Goal: Task Accomplishment & Management: Manage account settings

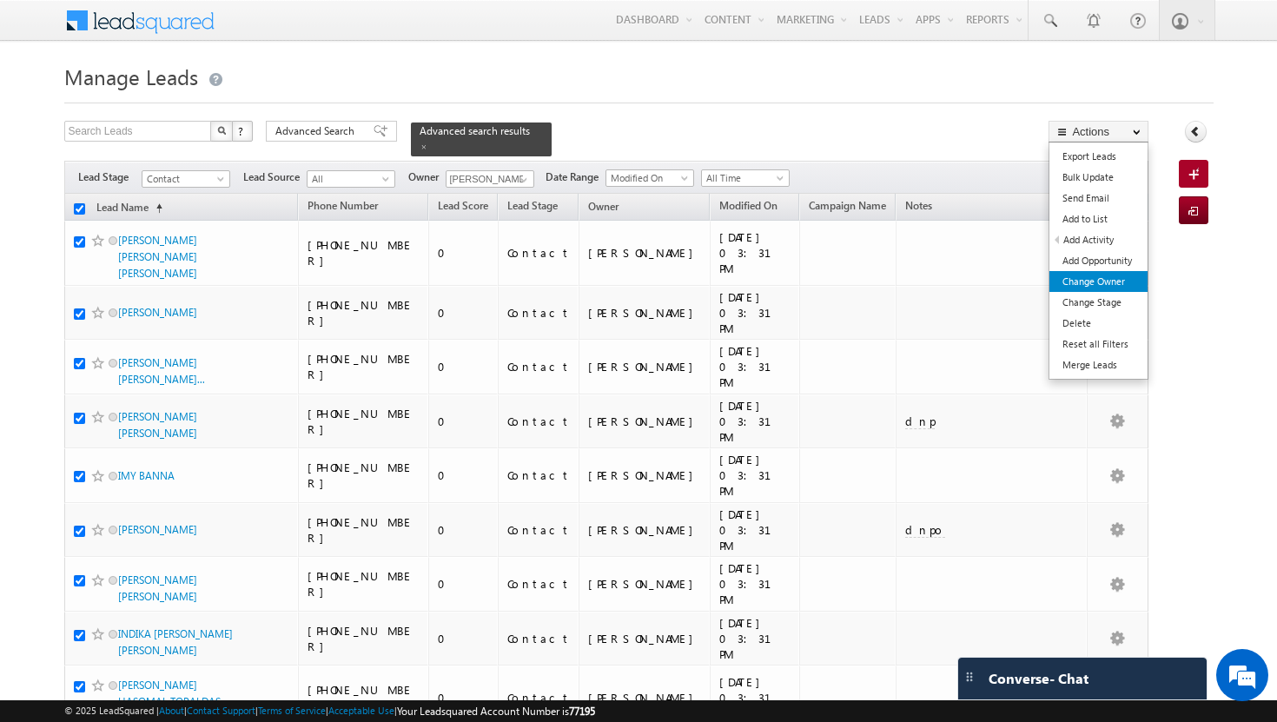
click at [1099, 285] on link "Change Owner" at bounding box center [1098, 281] width 98 height 21
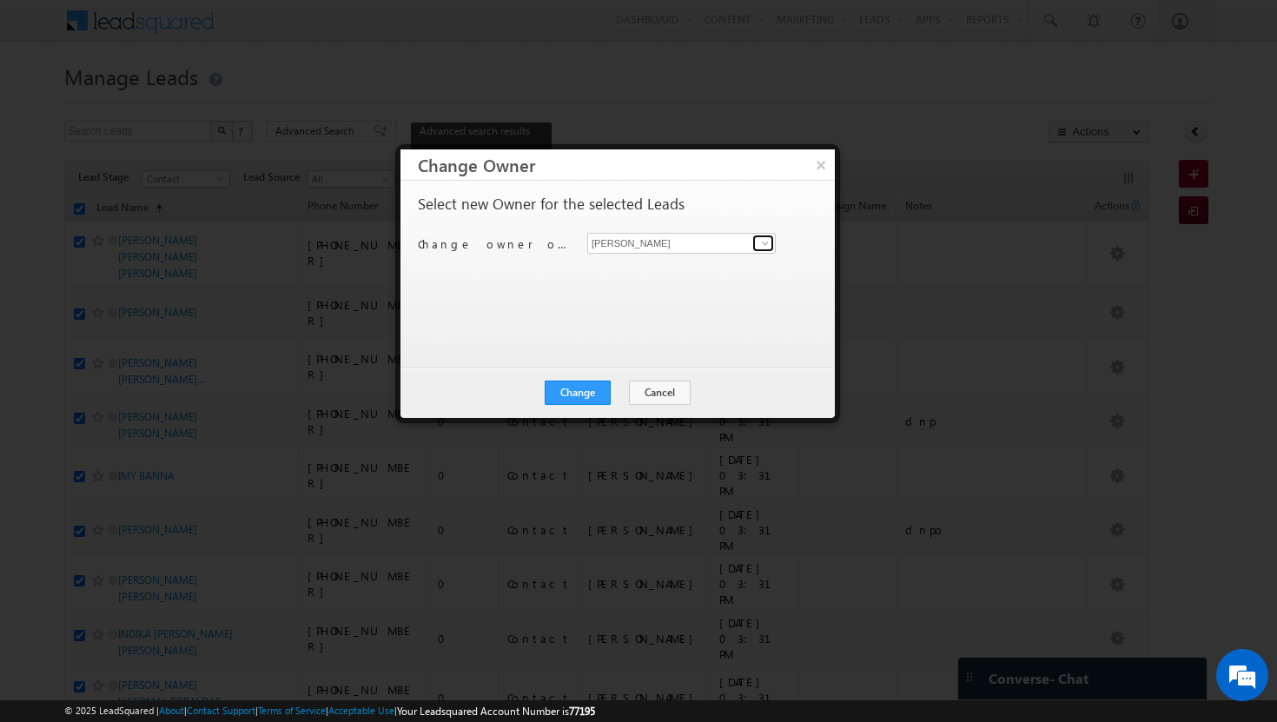
click at [762, 244] on span at bounding box center [765, 243] width 14 height 14
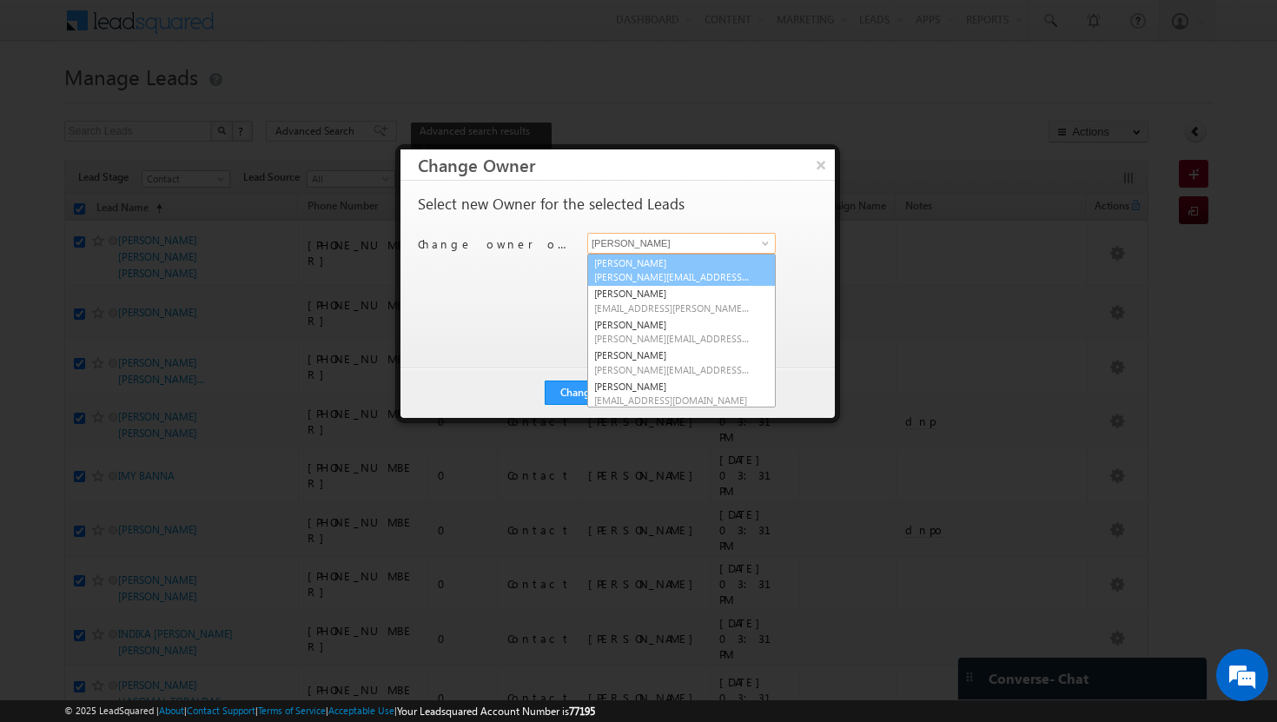
click at [717, 260] on link "[PERSON_NAME][DEMOGRAPHIC_DATA] [PERSON_NAME][EMAIL_ADDRESS][DOMAIN_NAME]" at bounding box center [681, 270] width 188 height 33
type input "[PERSON_NAME]"
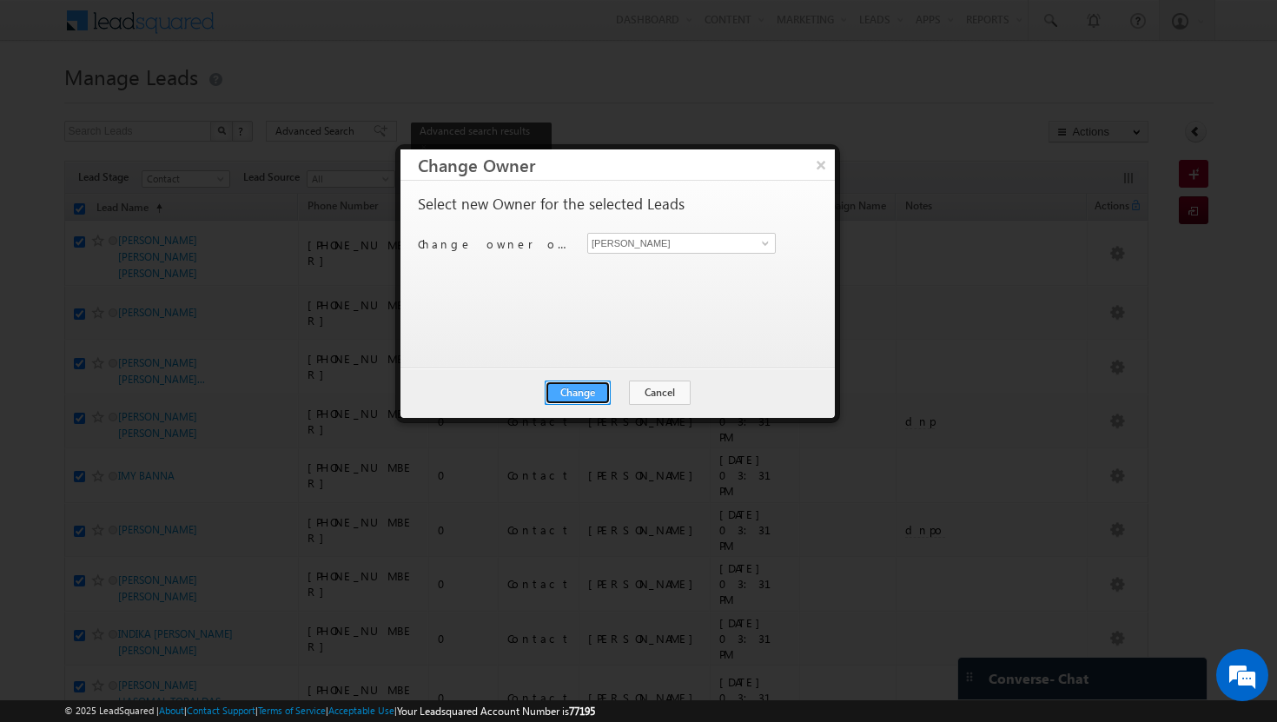
click at [584, 383] on button "Change" at bounding box center [577, 392] width 66 height 24
click at [628, 389] on button "Close" at bounding box center [620, 392] width 56 height 24
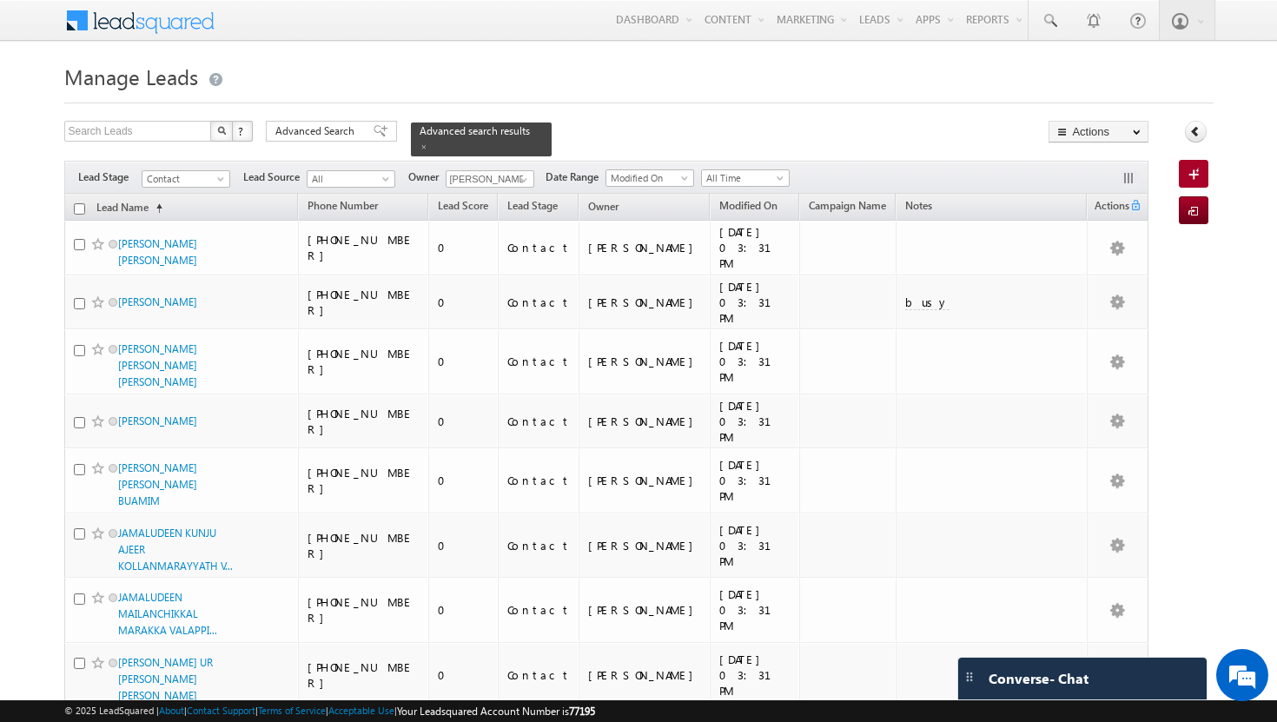
click at [66, 195] on th "Lead Name (sorted ascending)" at bounding box center [181, 207] width 234 height 27
click at [80, 203] on input "checkbox" at bounding box center [79, 208] width 11 height 11
checkbox input "true"
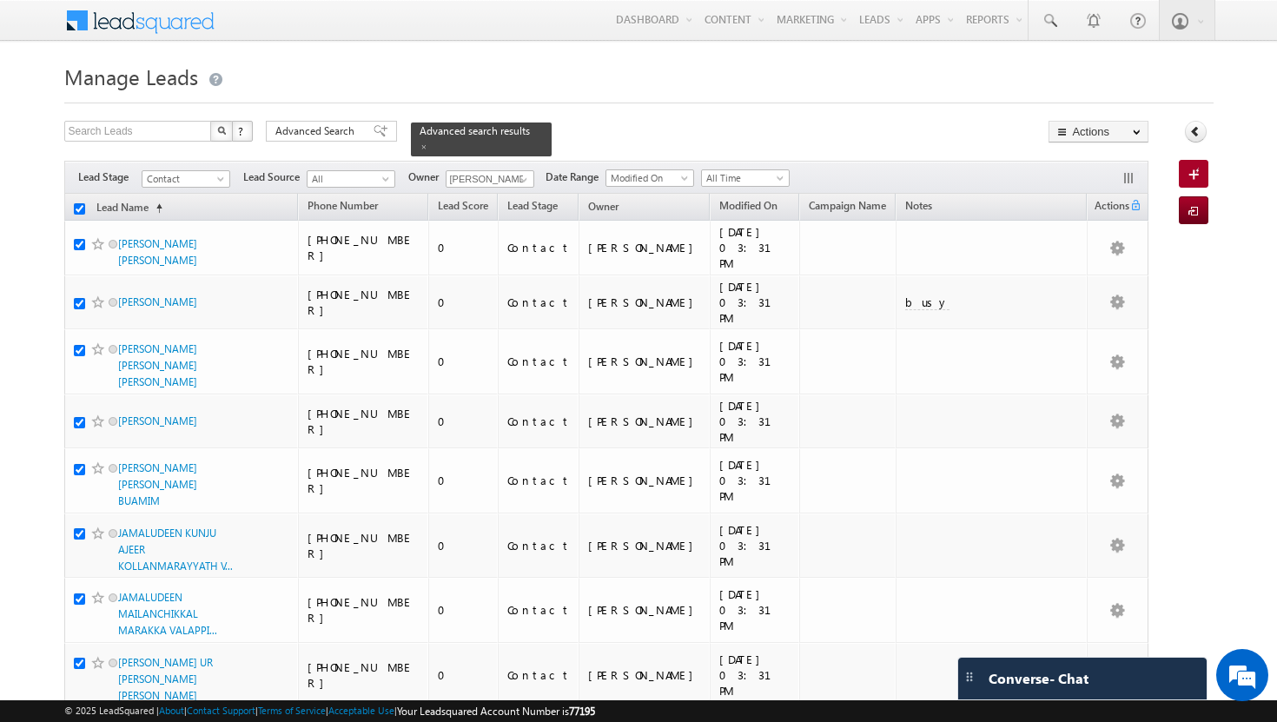
checkbox input "true"
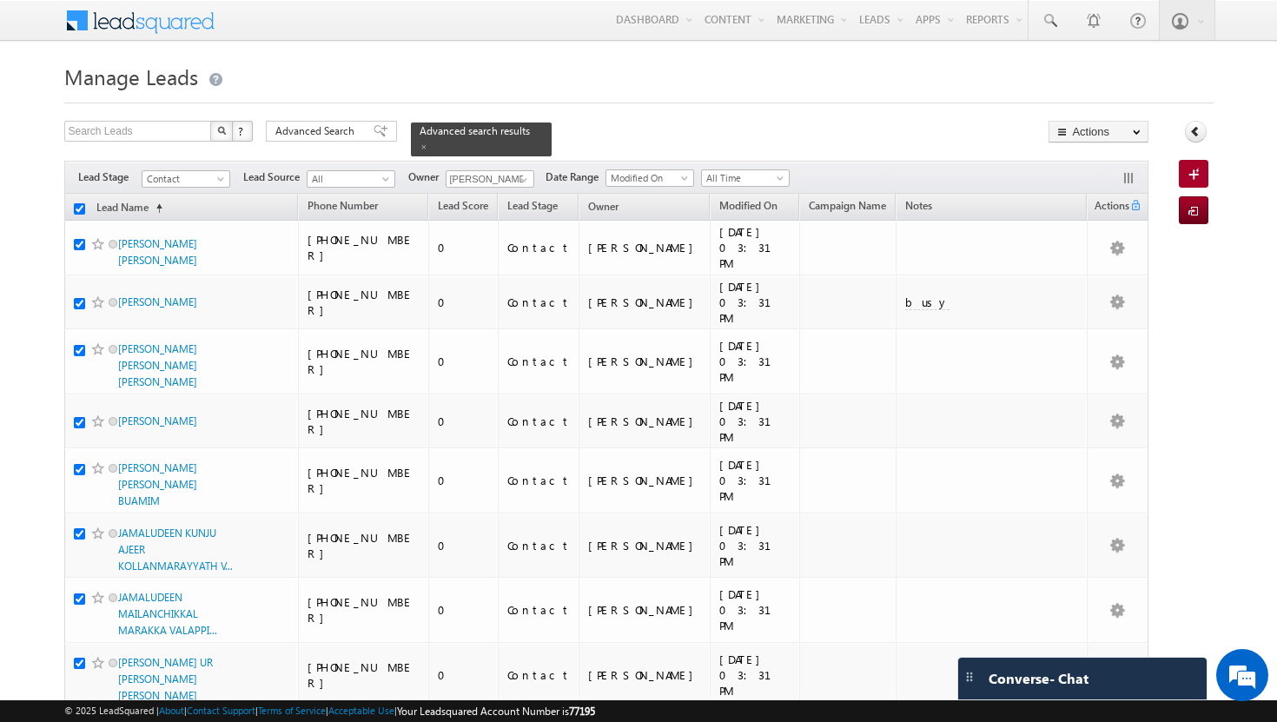
checkbox input "true"
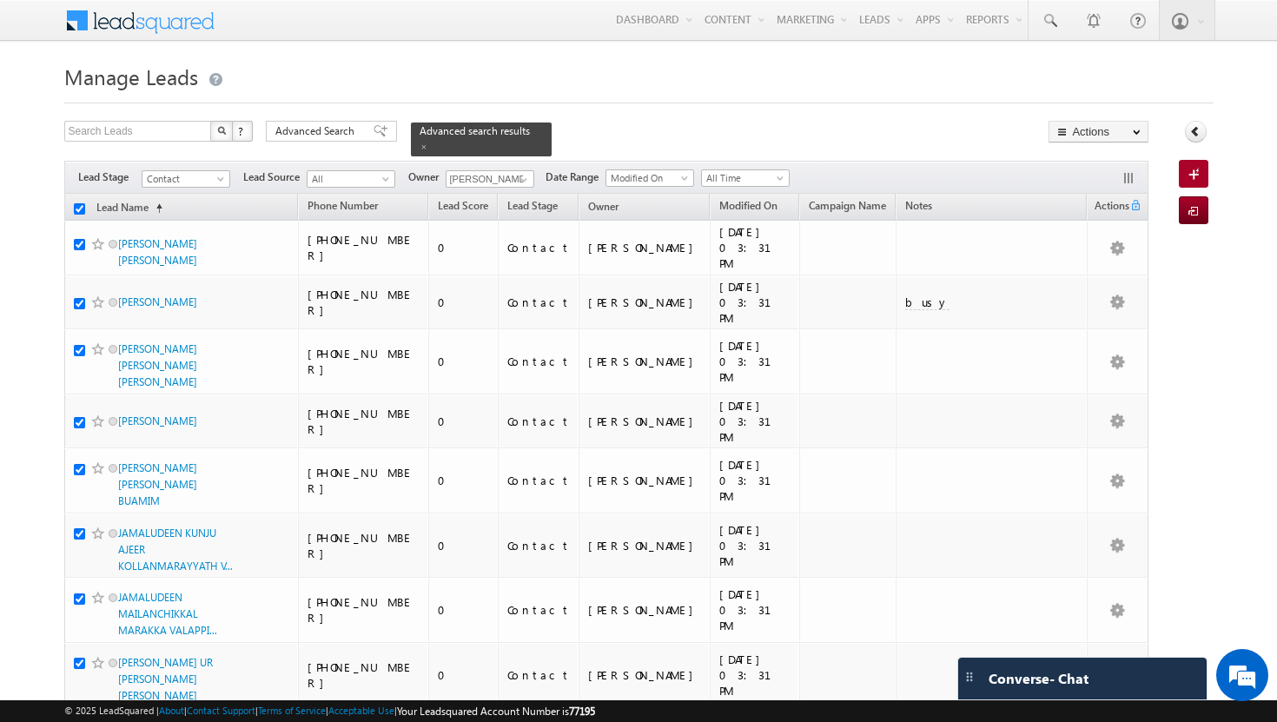
checkbox input "true"
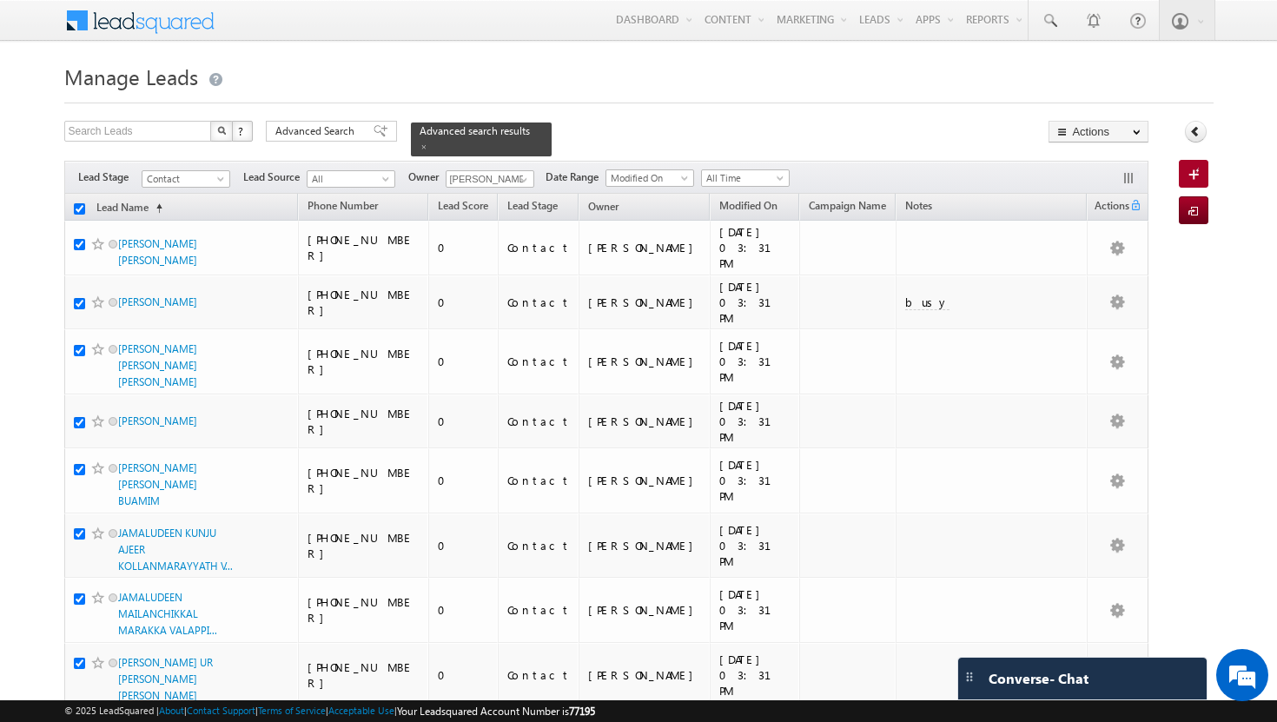
checkbox input "true"
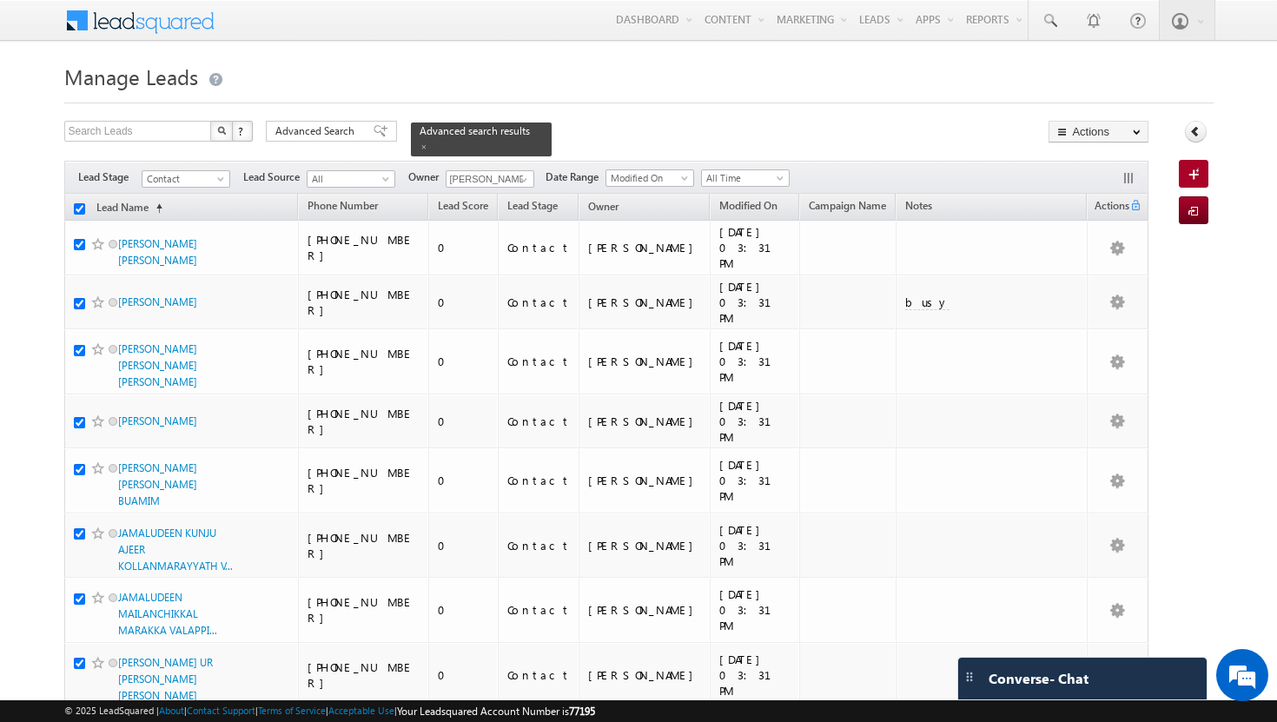
checkbox input "true"
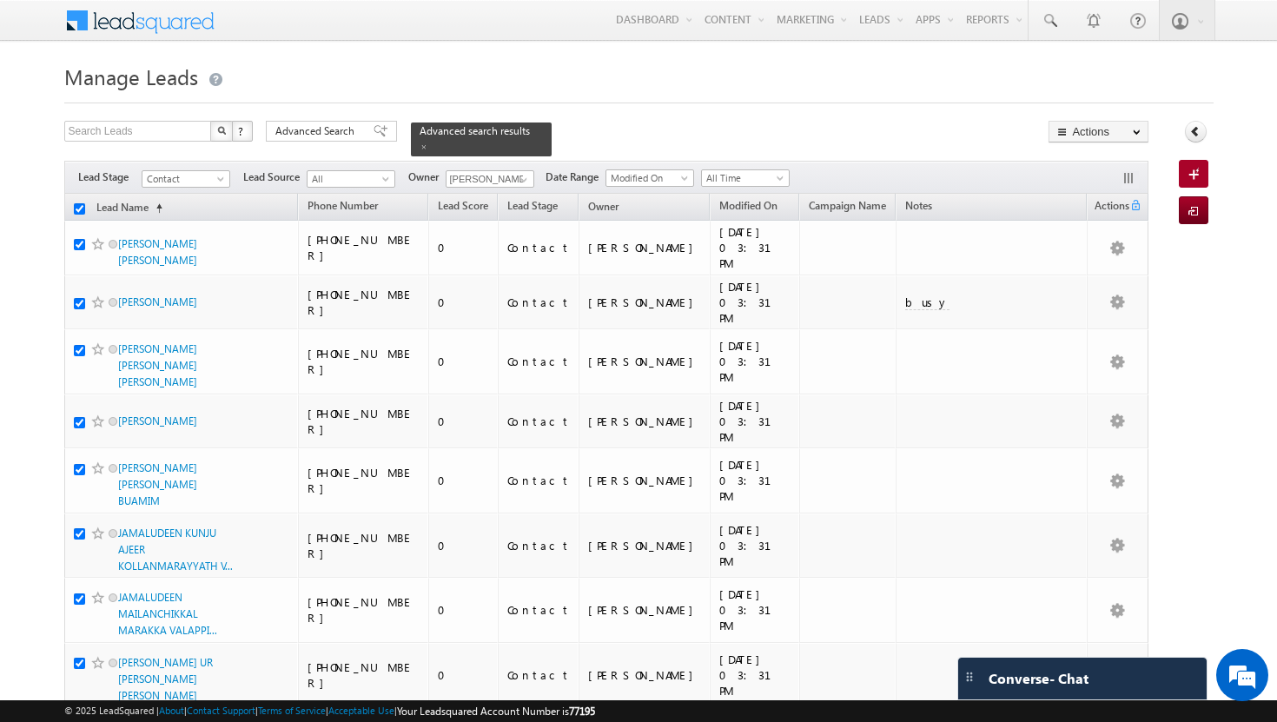
checkbox input "true"
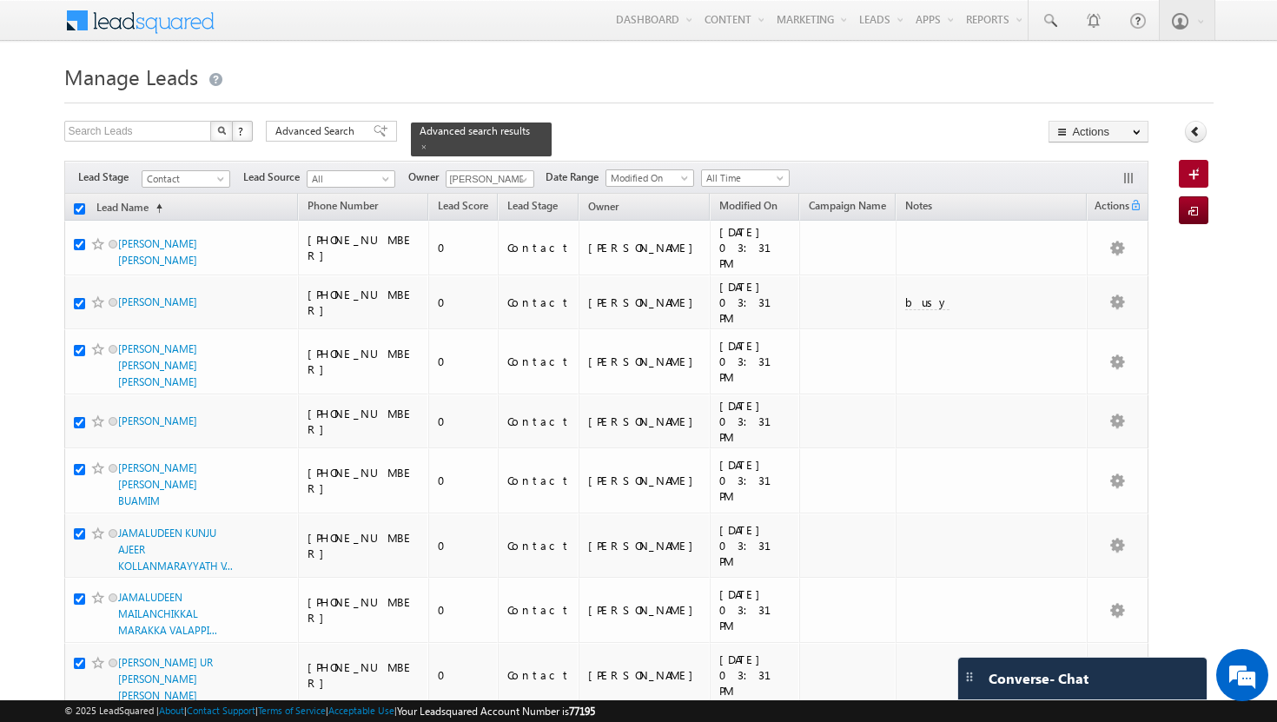
checkbox input "true"
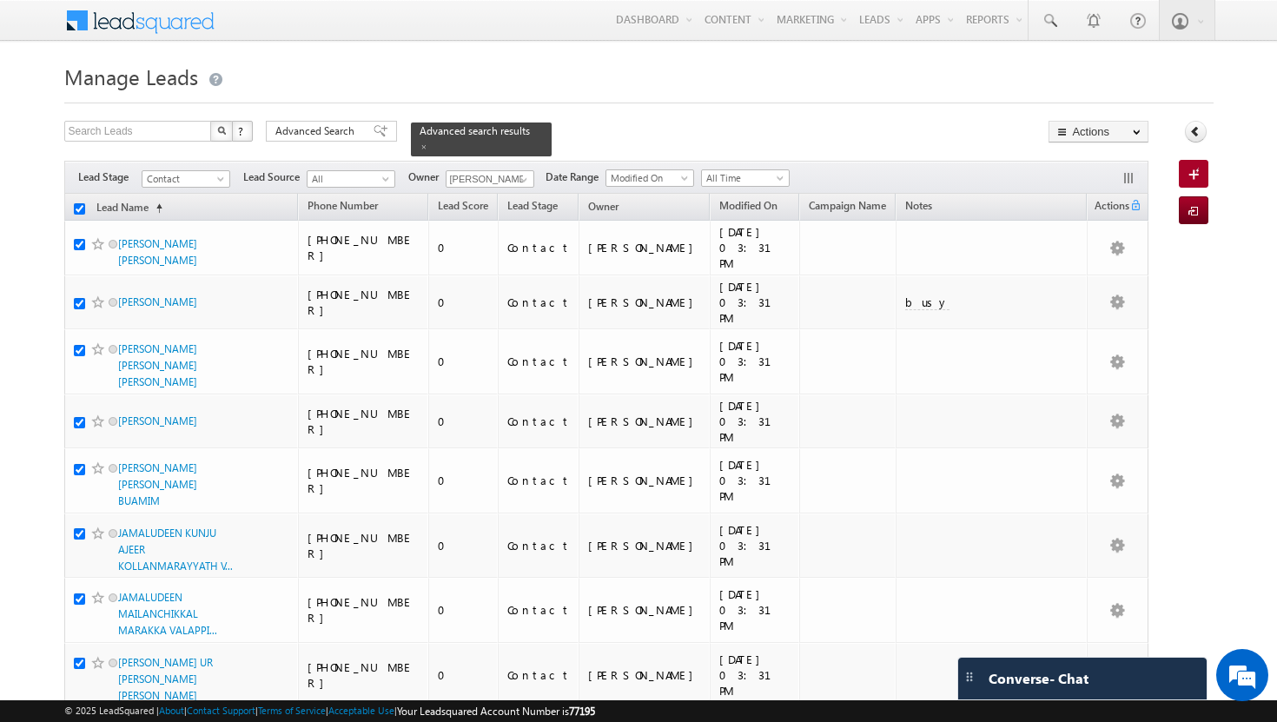
checkbox input "true"
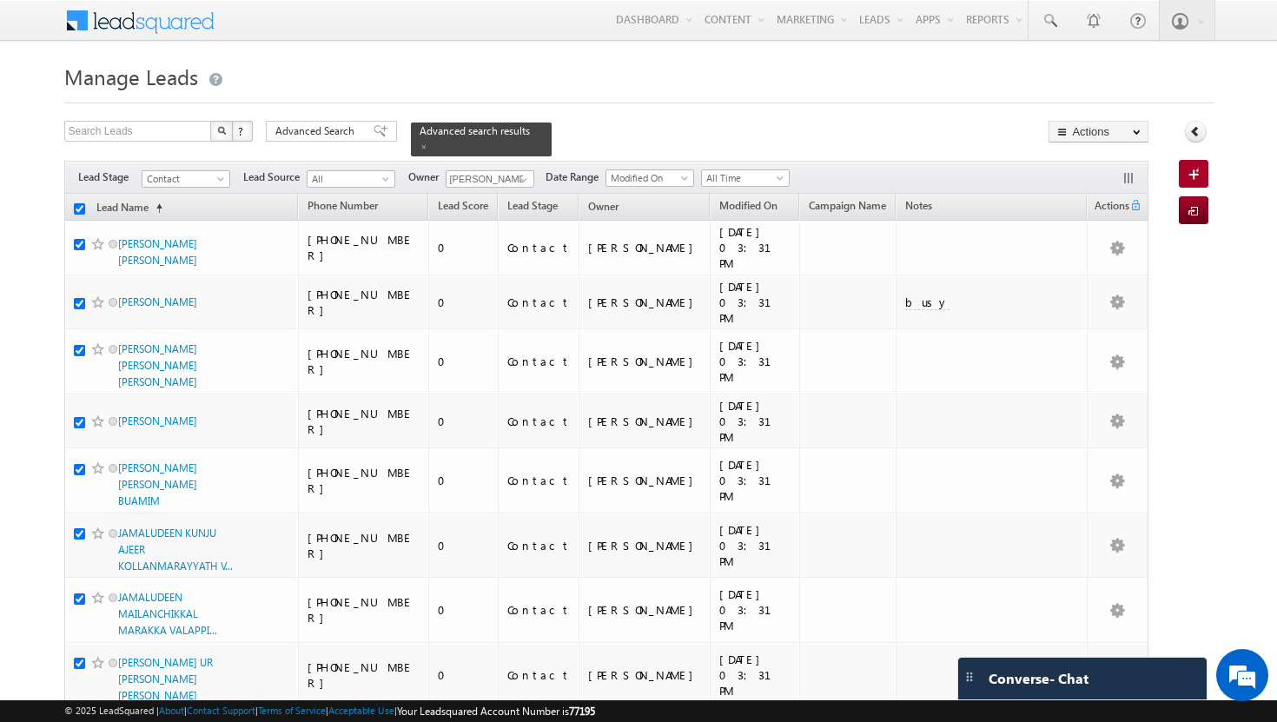
checkbox input "true"
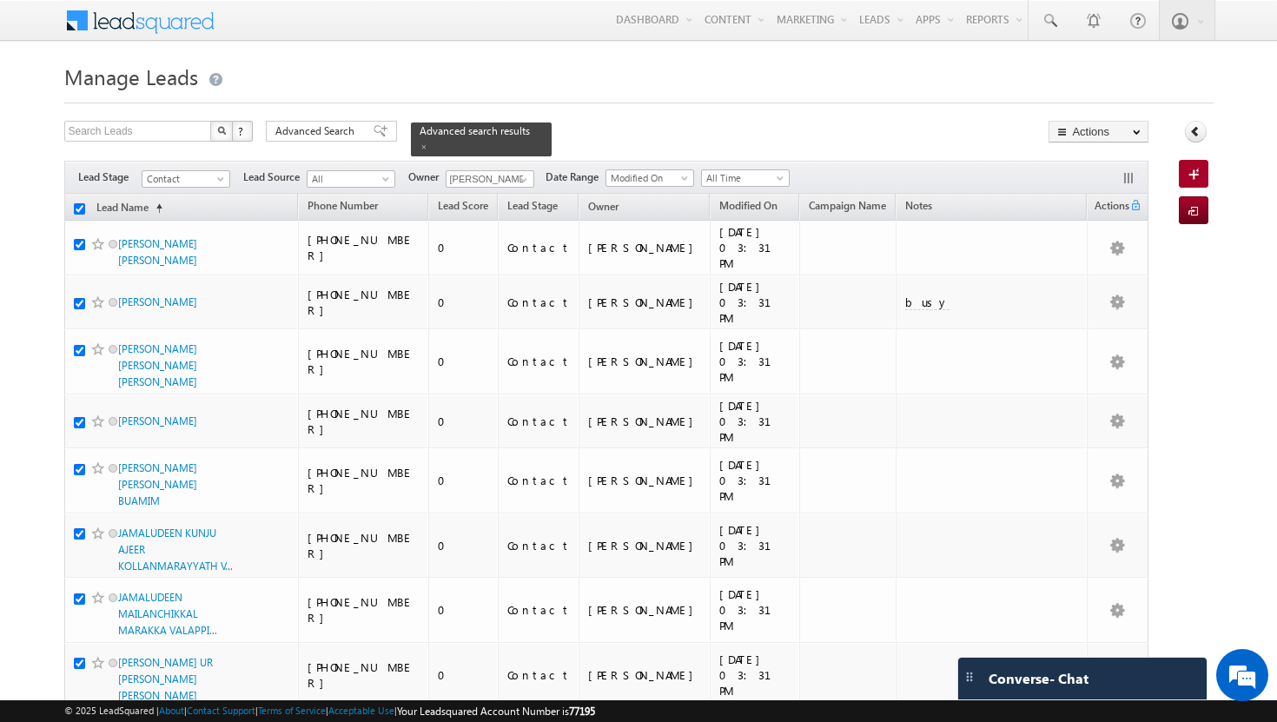
checkbox input "true"
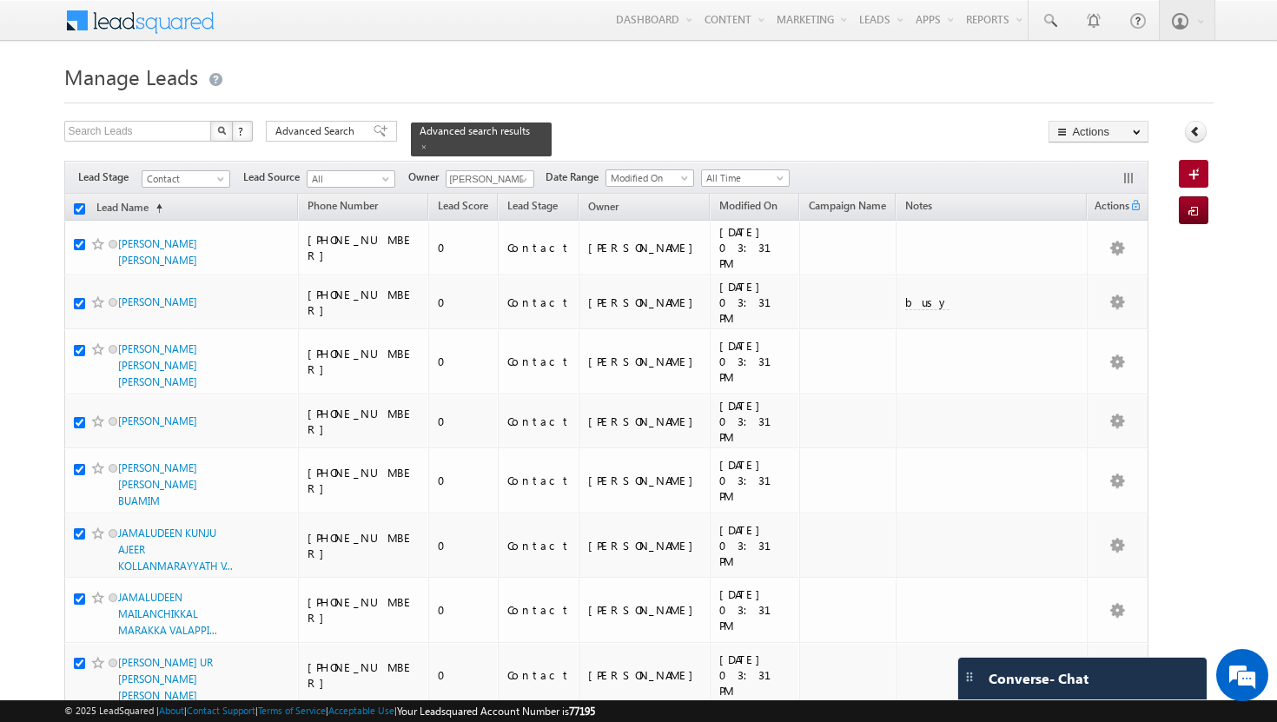
checkbox input "true"
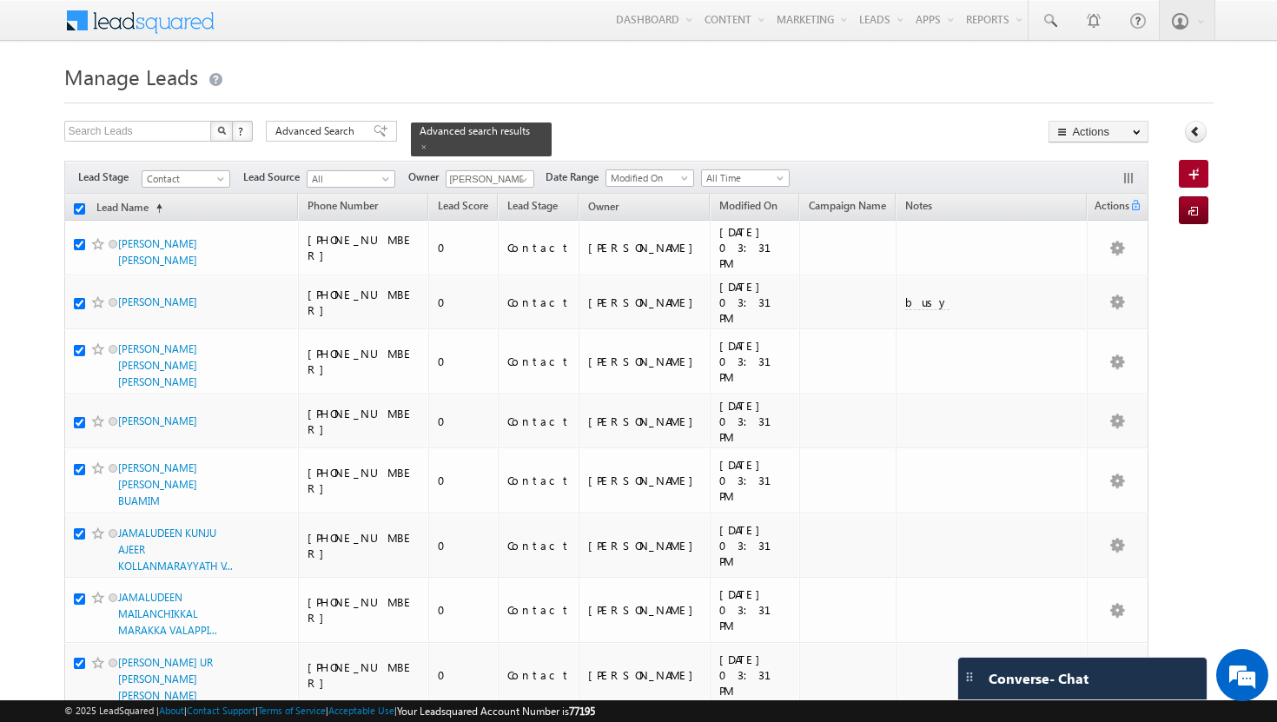
checkbox input "true"
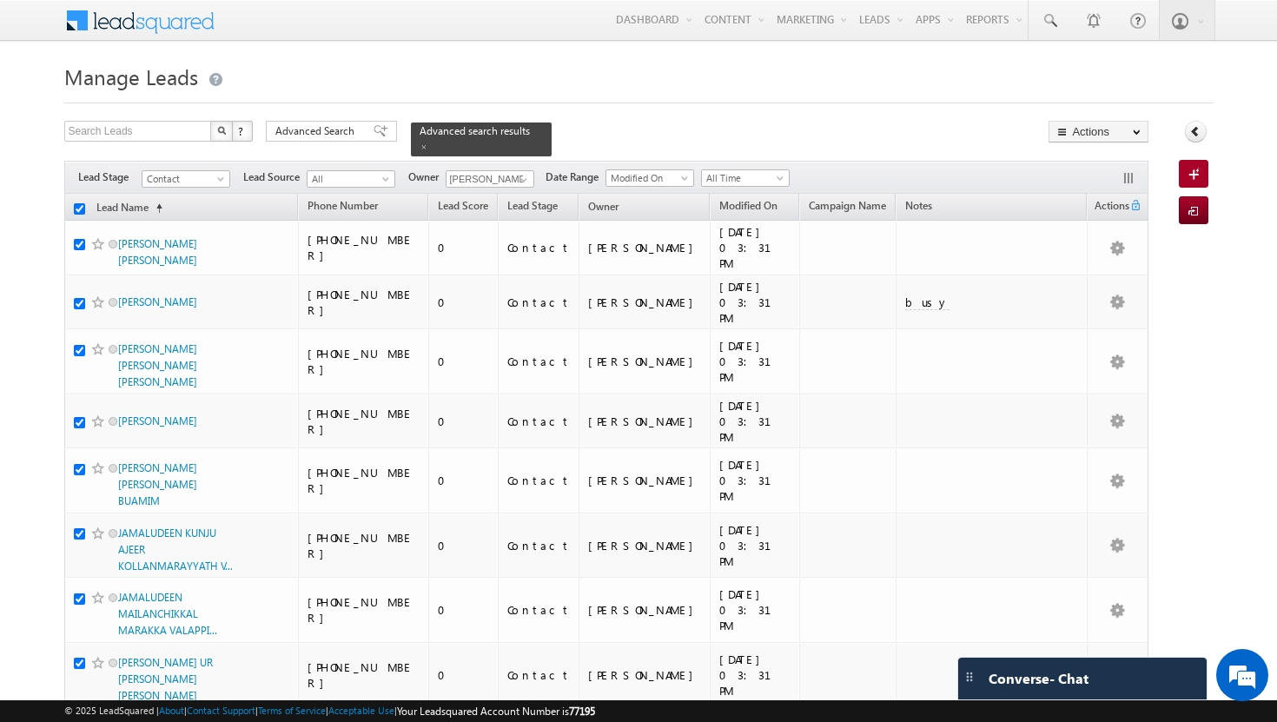
checkbox input "true"
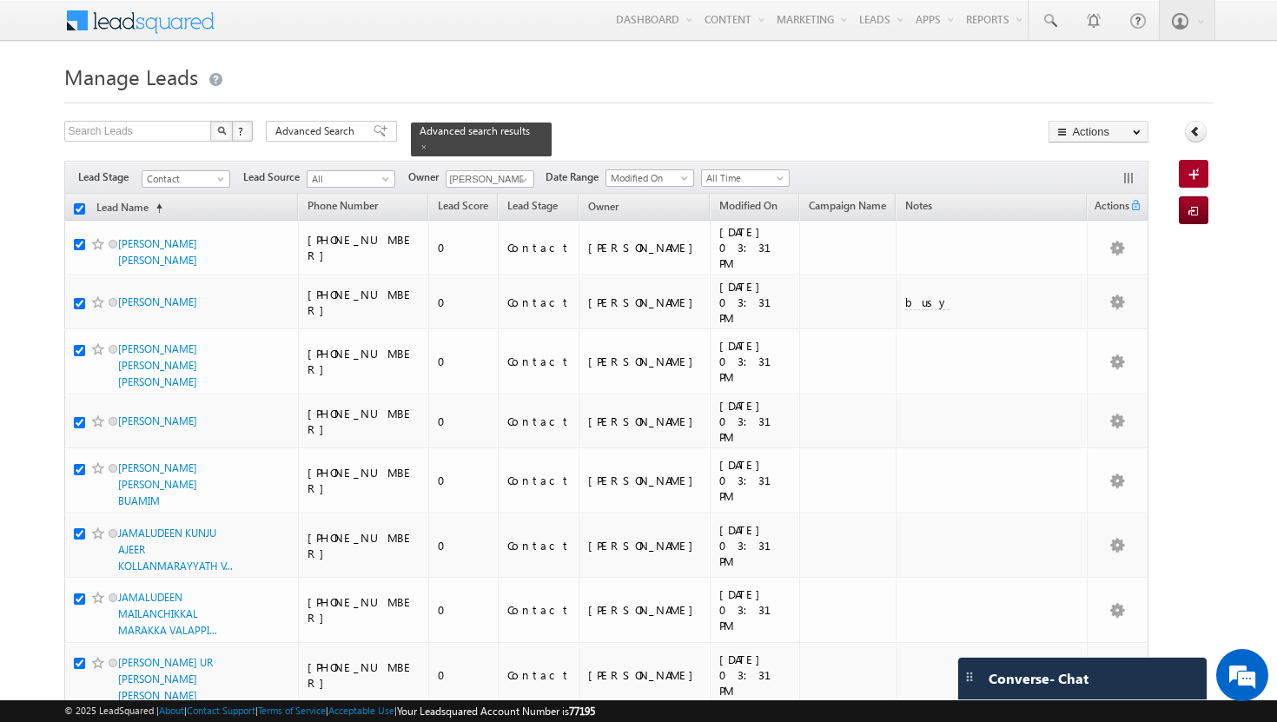
checkbox input "true"
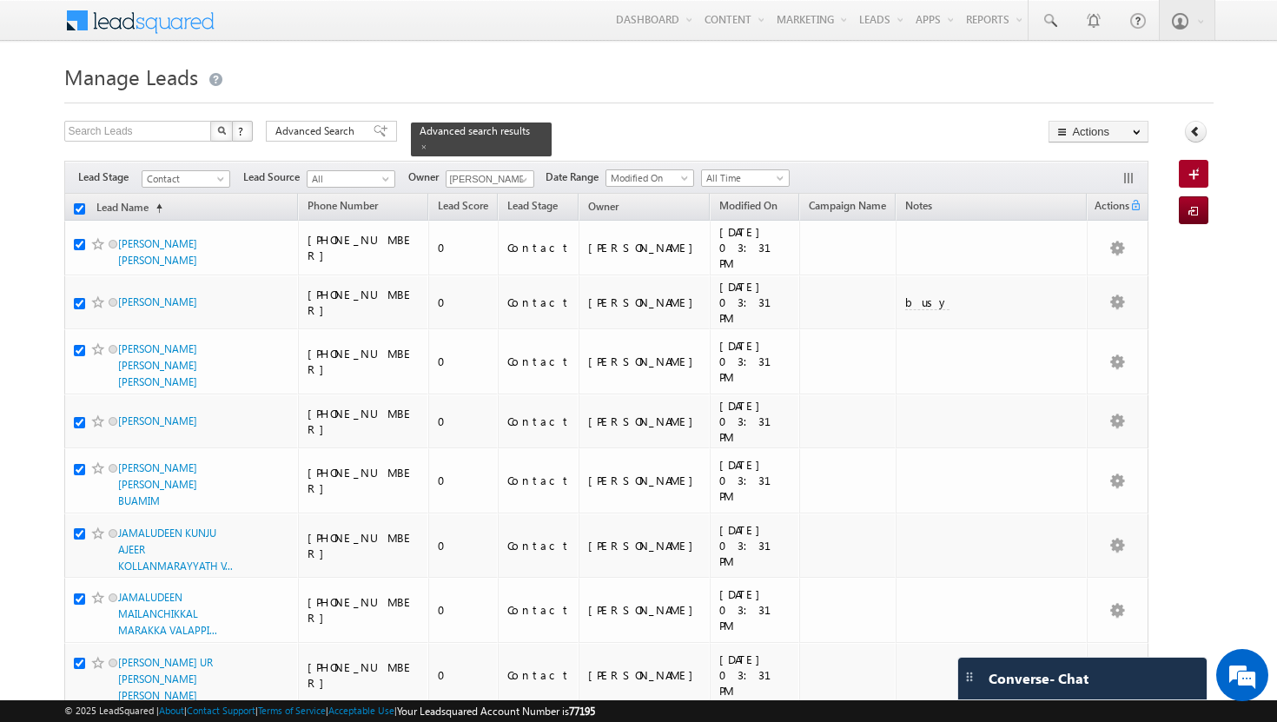
checkbox input "true"
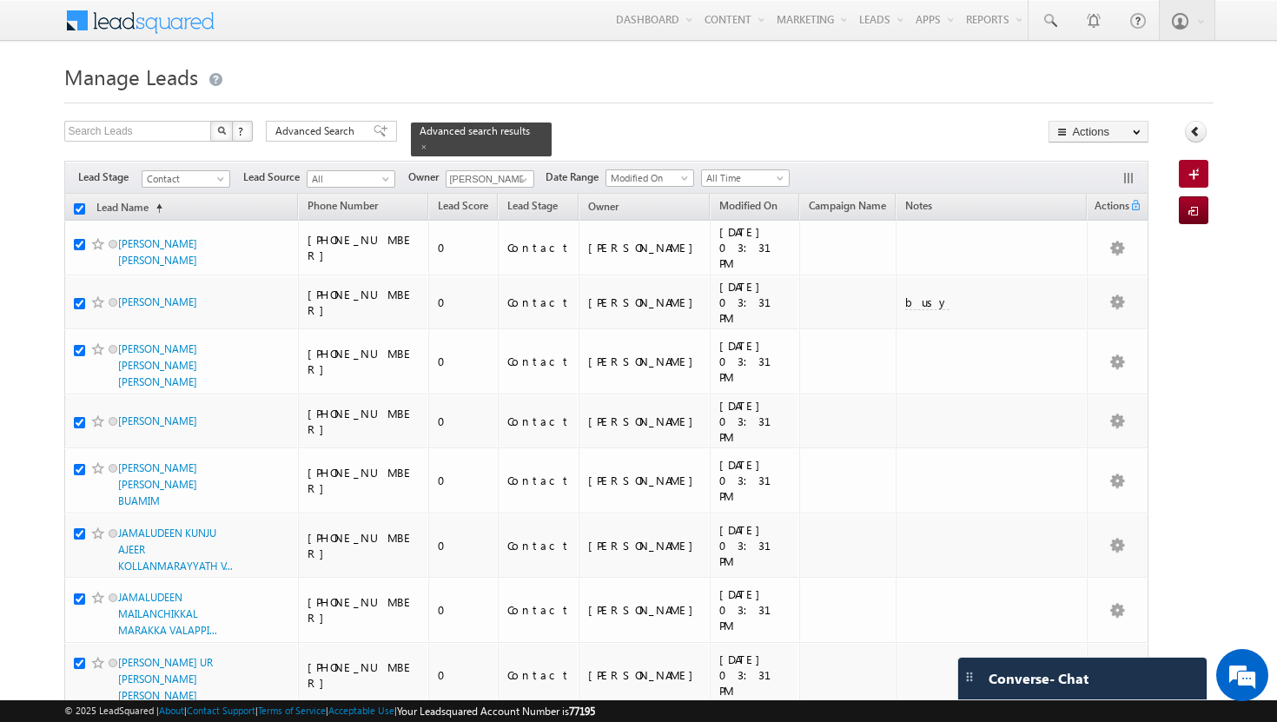
checkbox input "true"
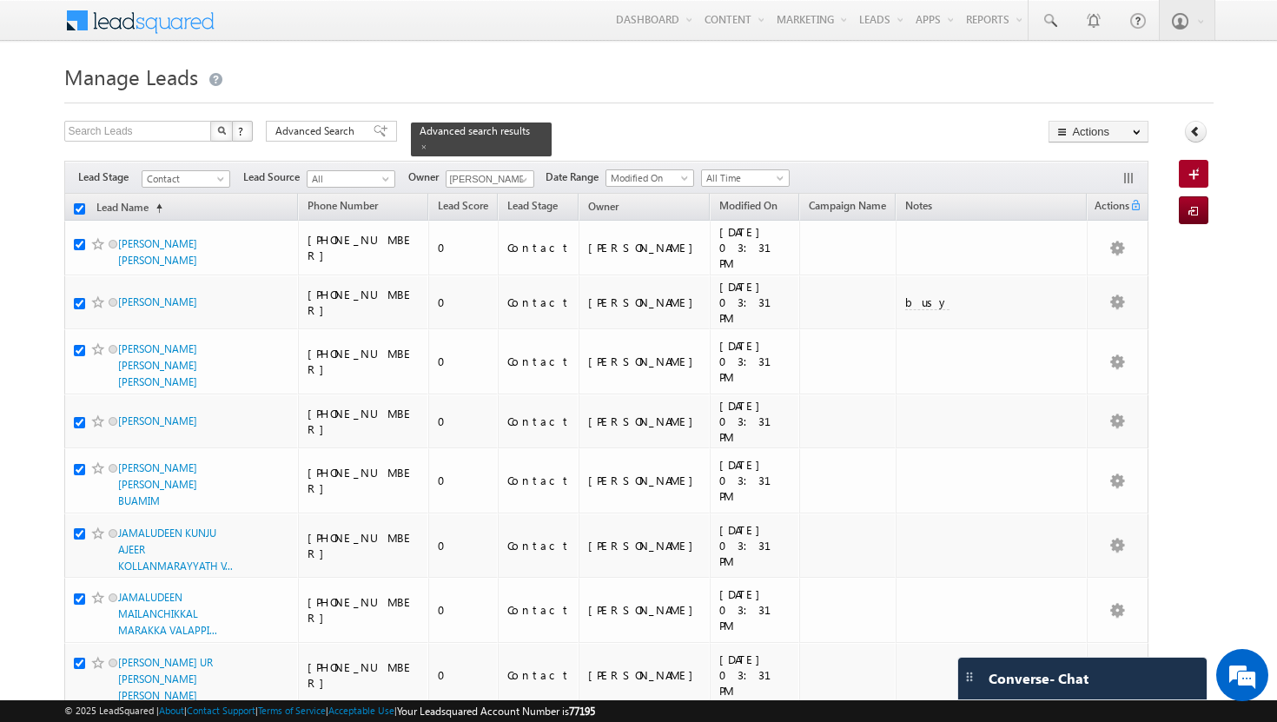
checkbox input "true"
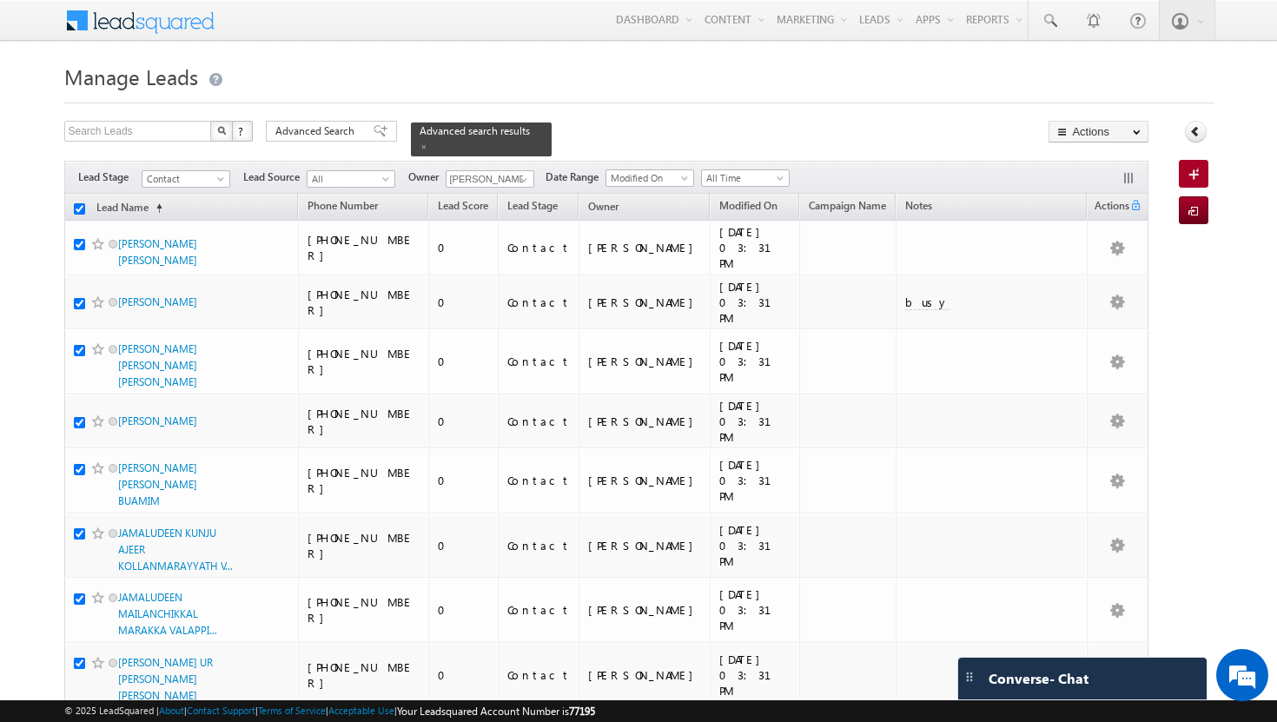
checkbox input "true"
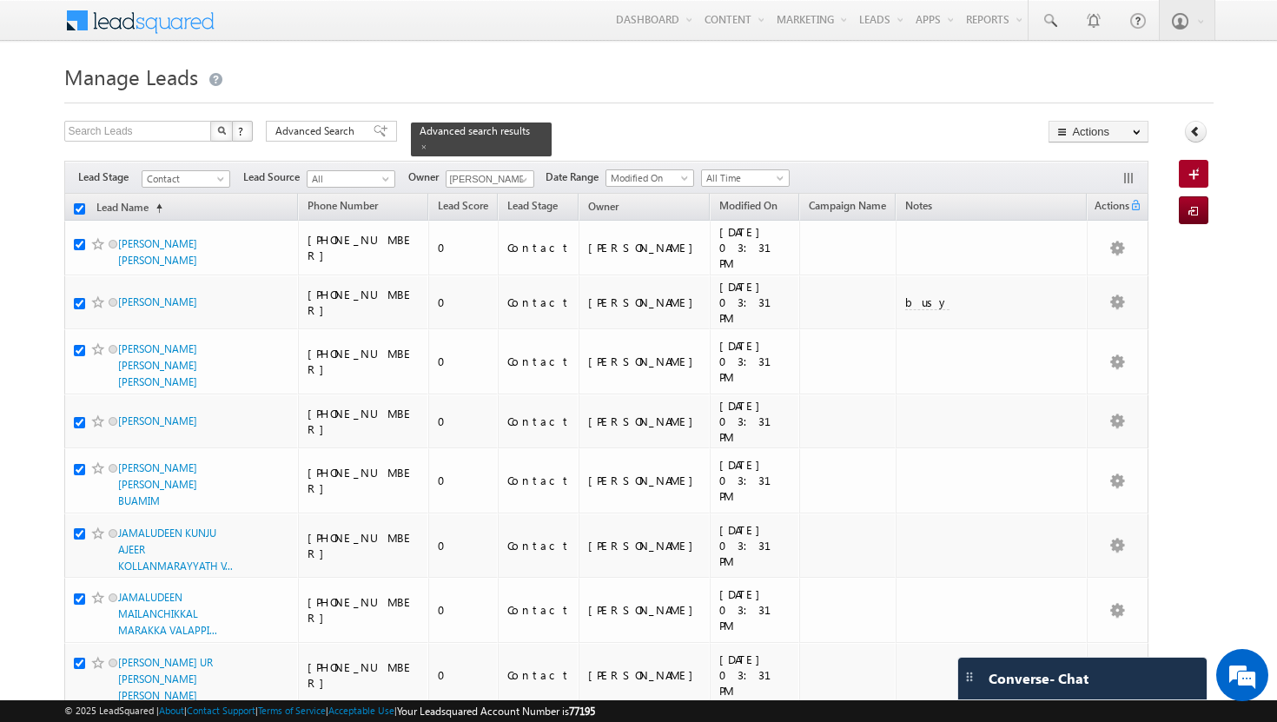
checkbox input "true"
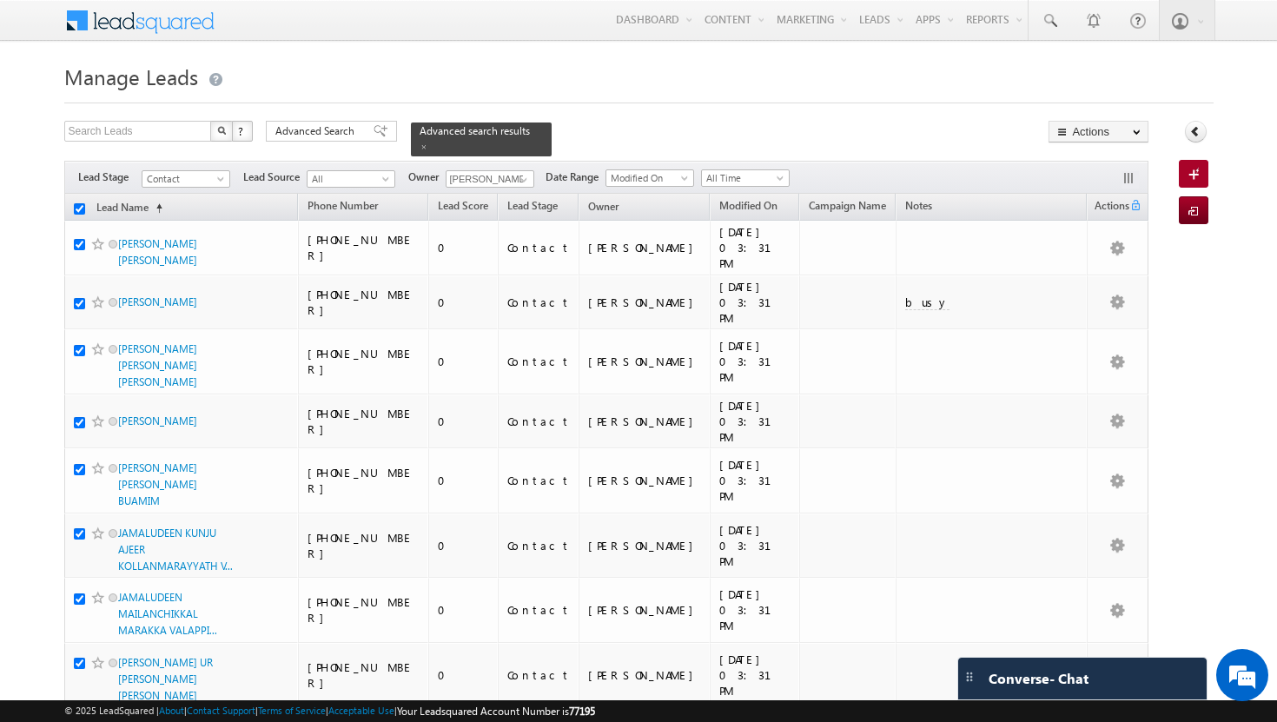
checkbox input "true"
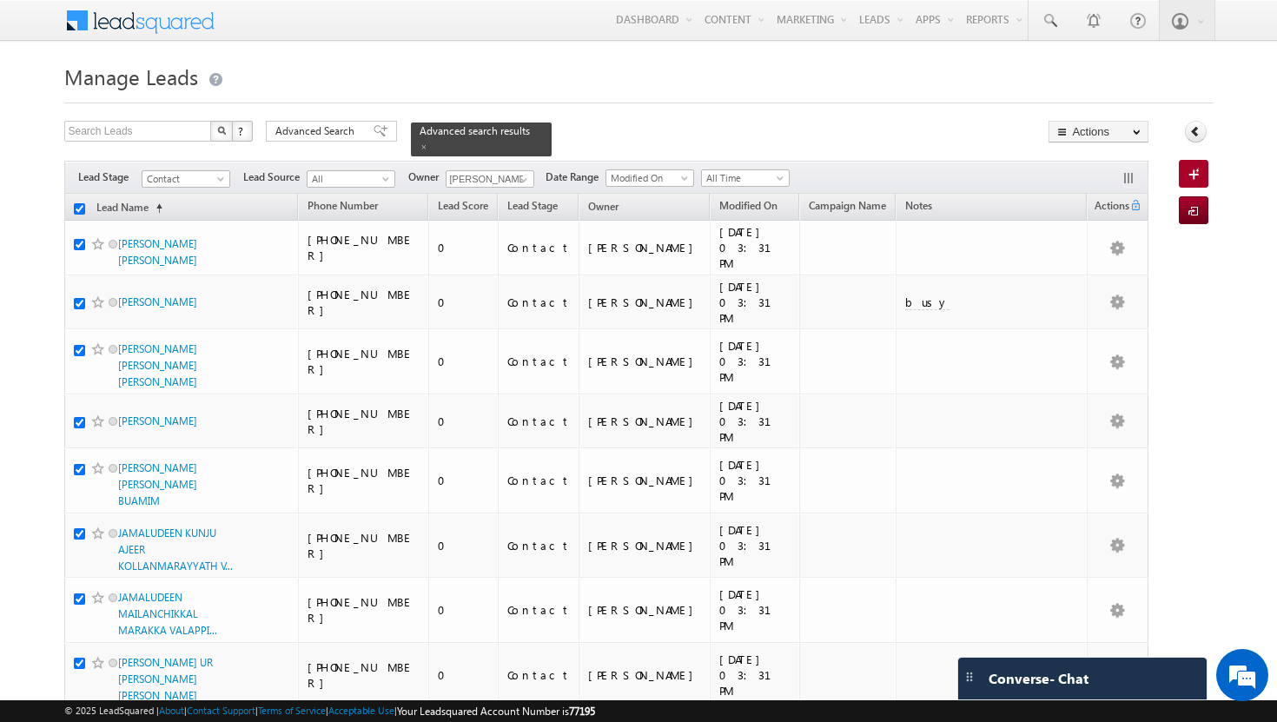
checkbox input "true"
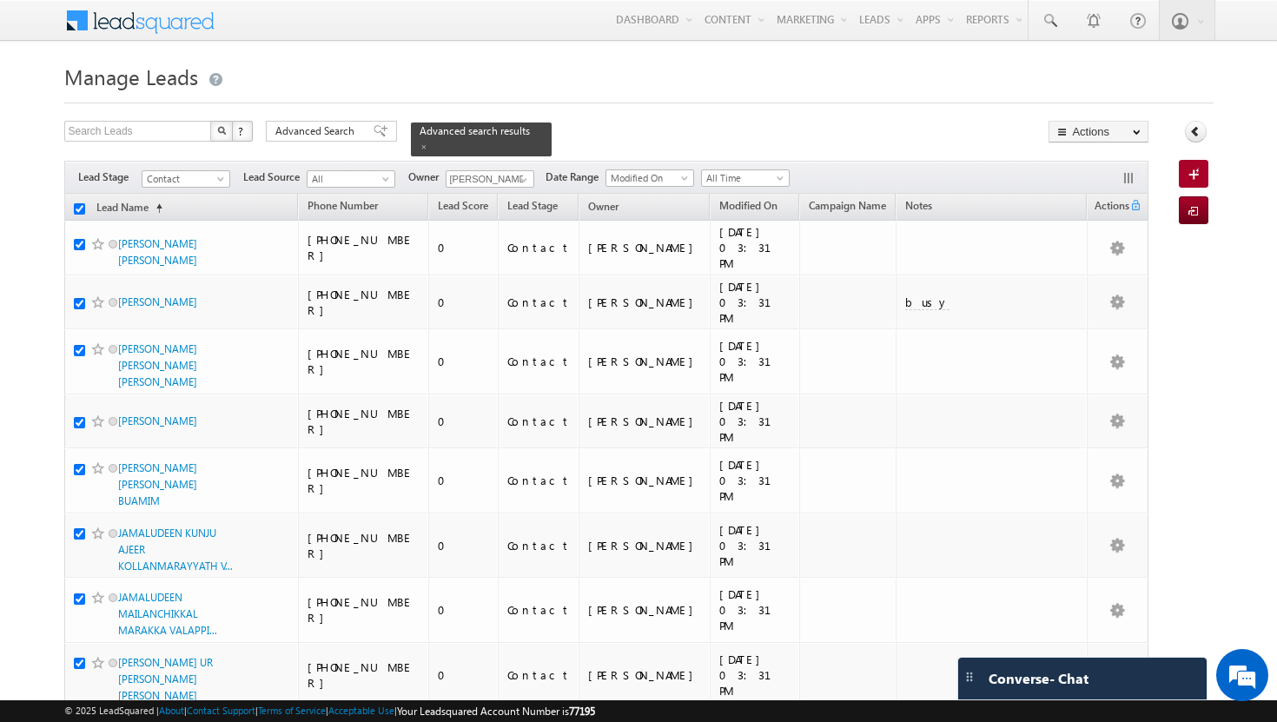
checkbox input "true"
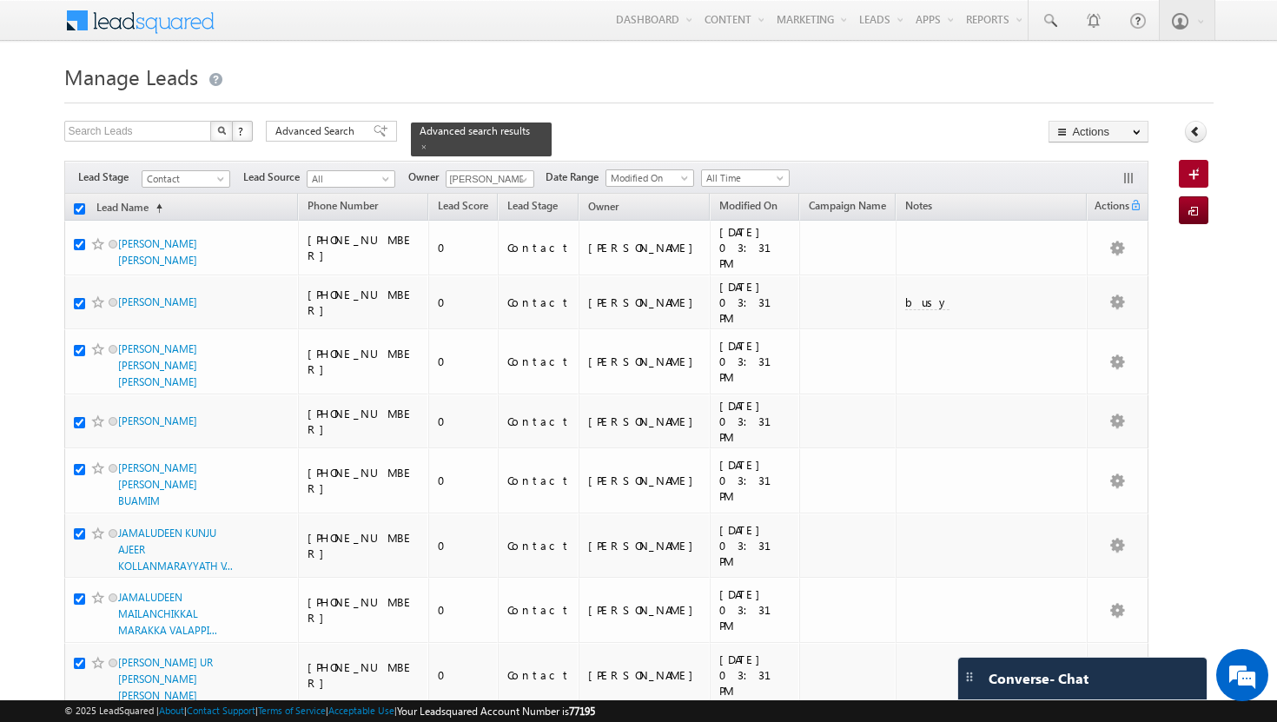
checkbox input "true"
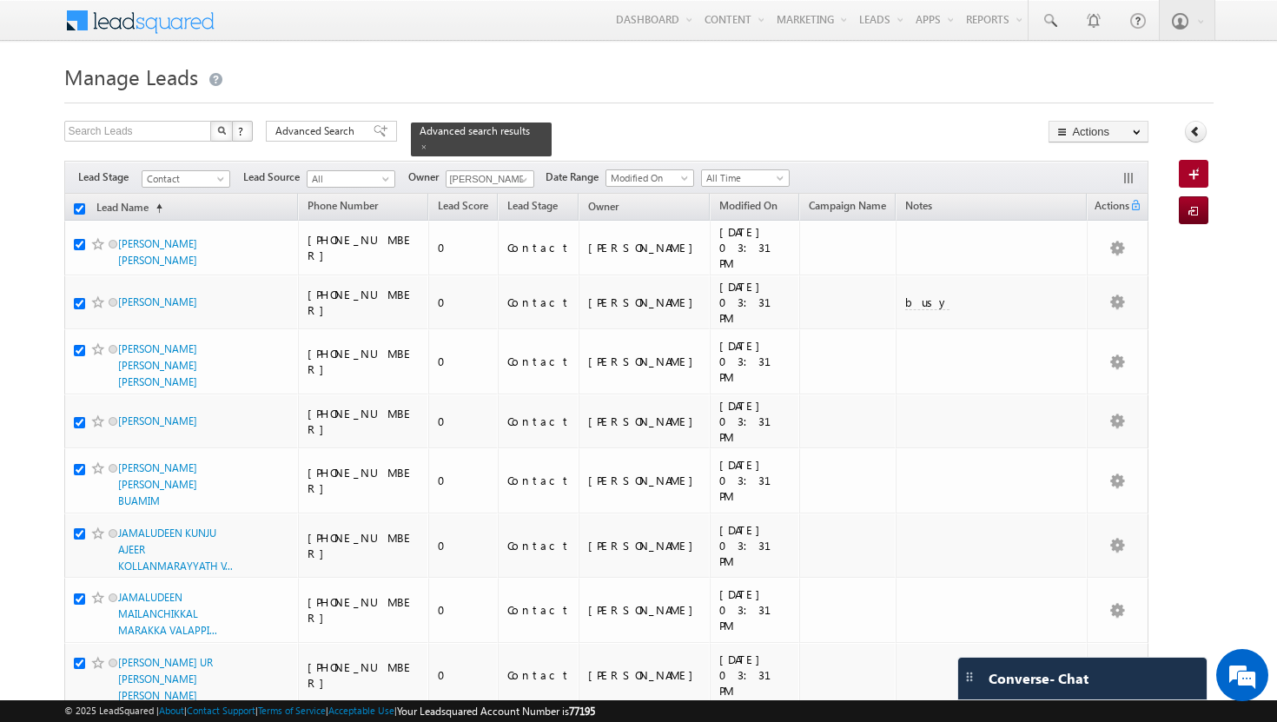
checkbox input "true"
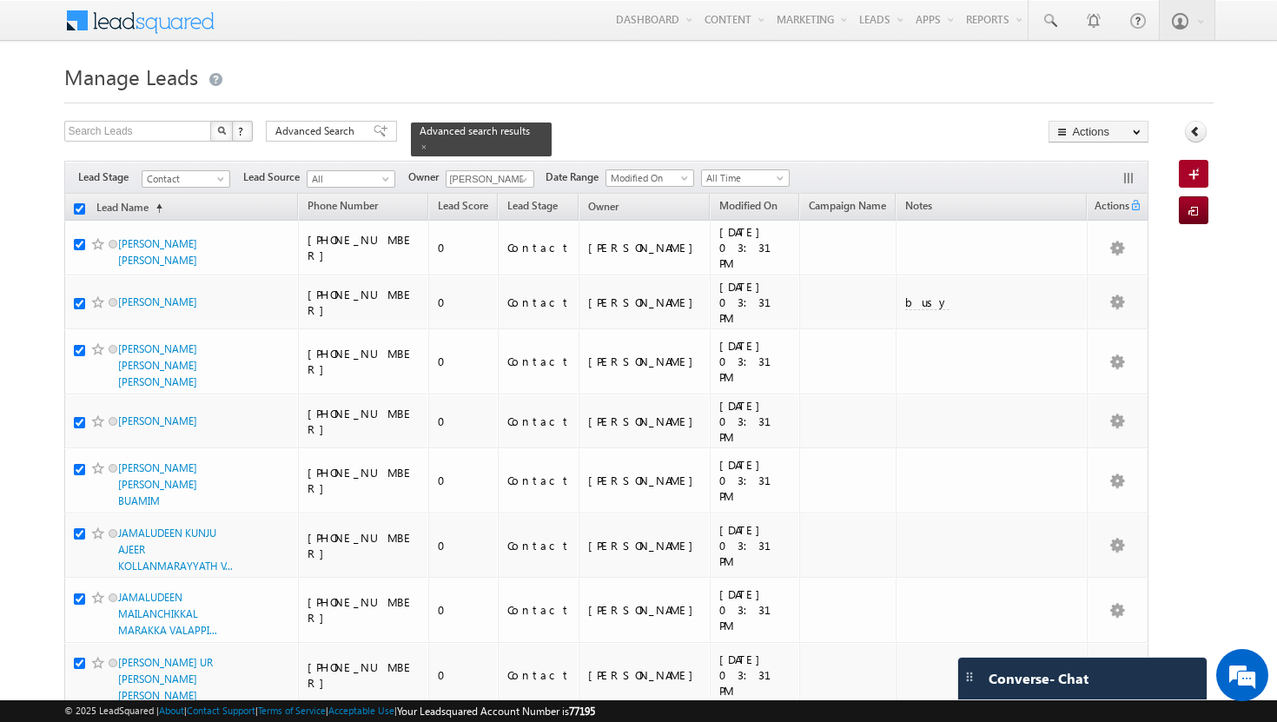
checkbox input "true"
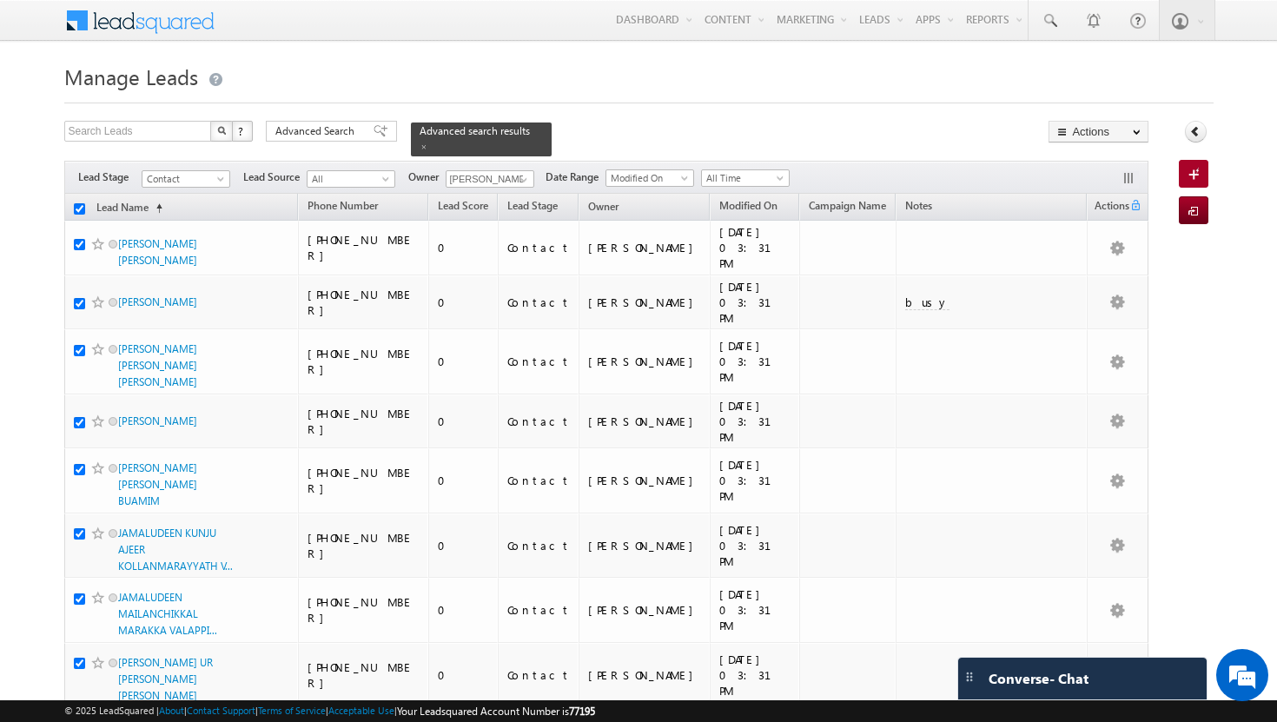
checkbox input "true"
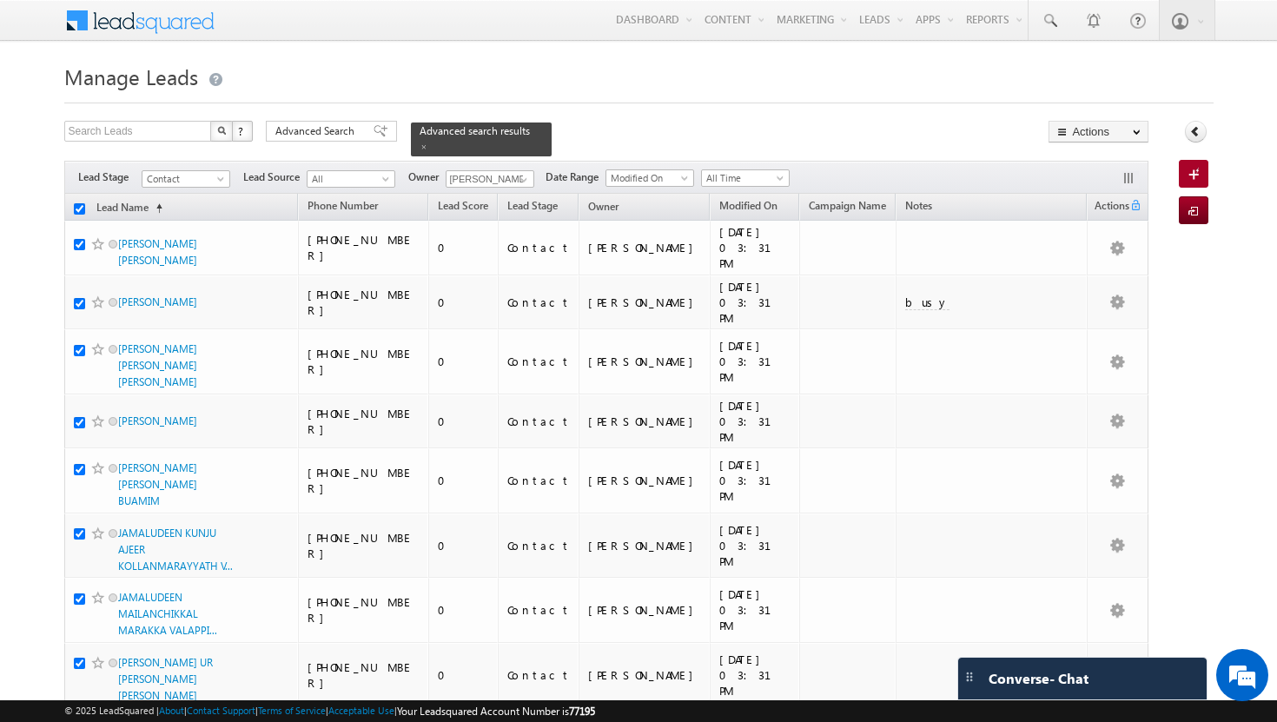
checkbox input "true"
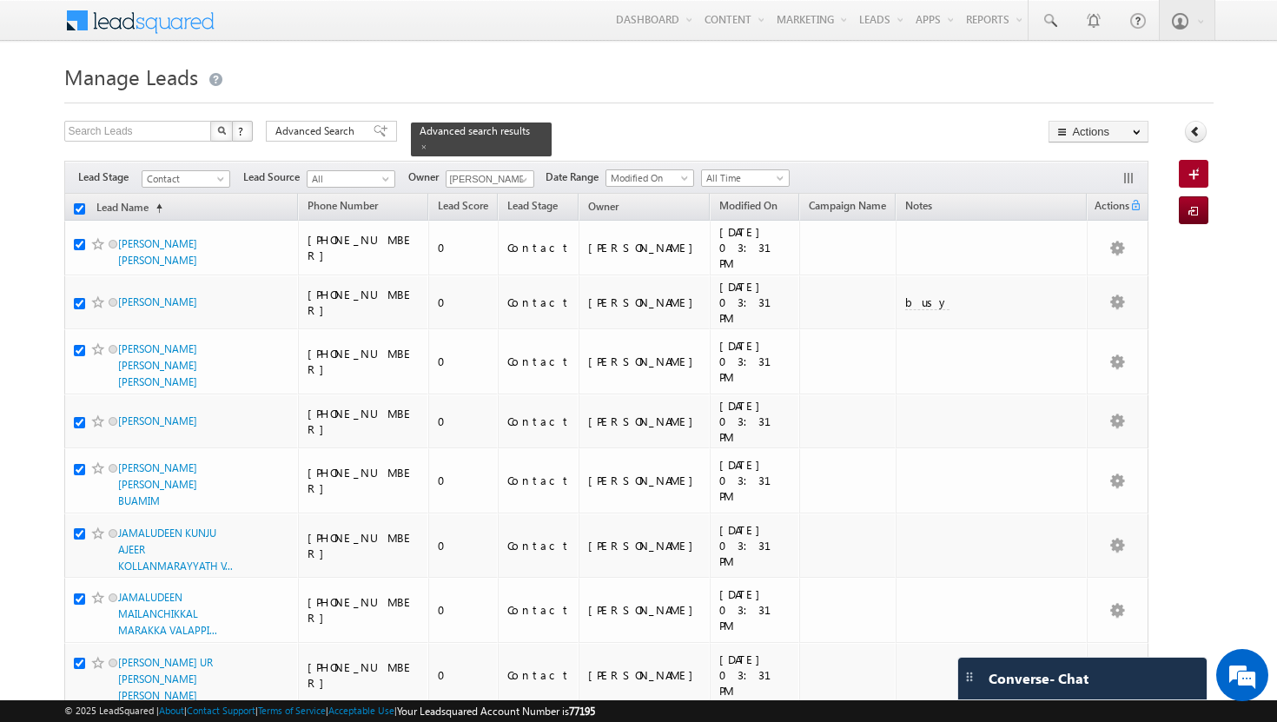
checkbox input "true"
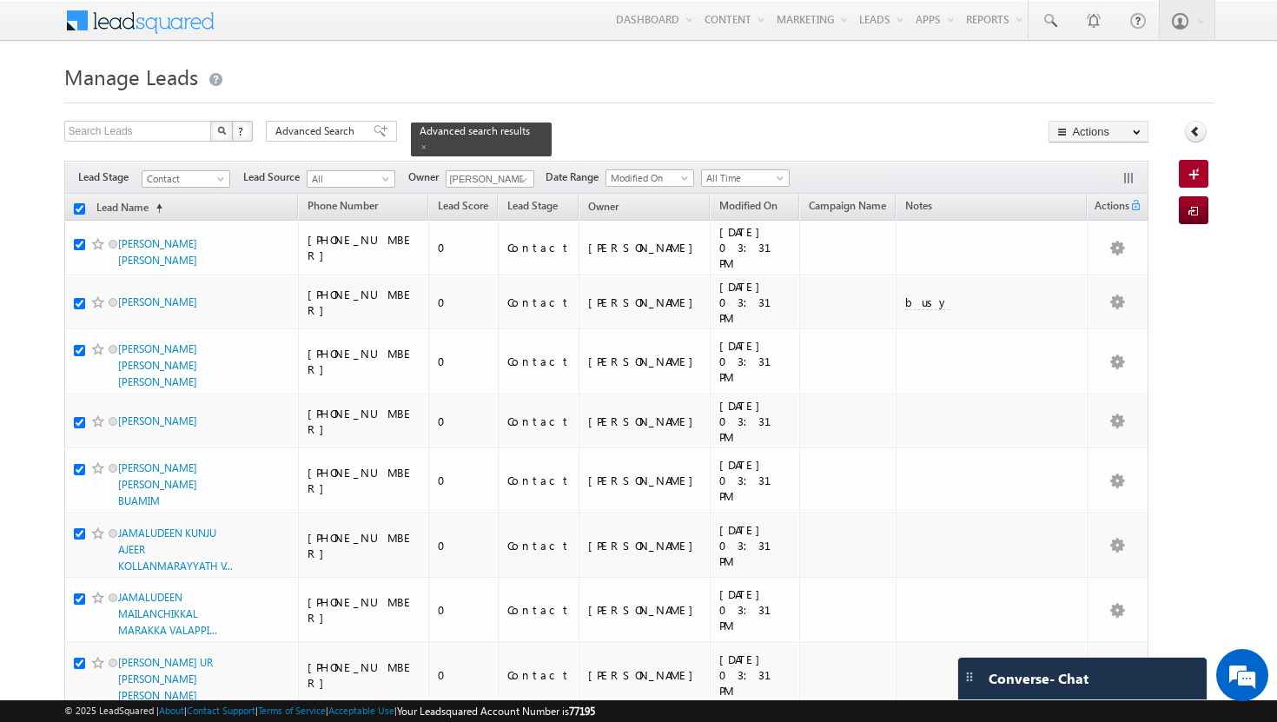
checkbox input "true"
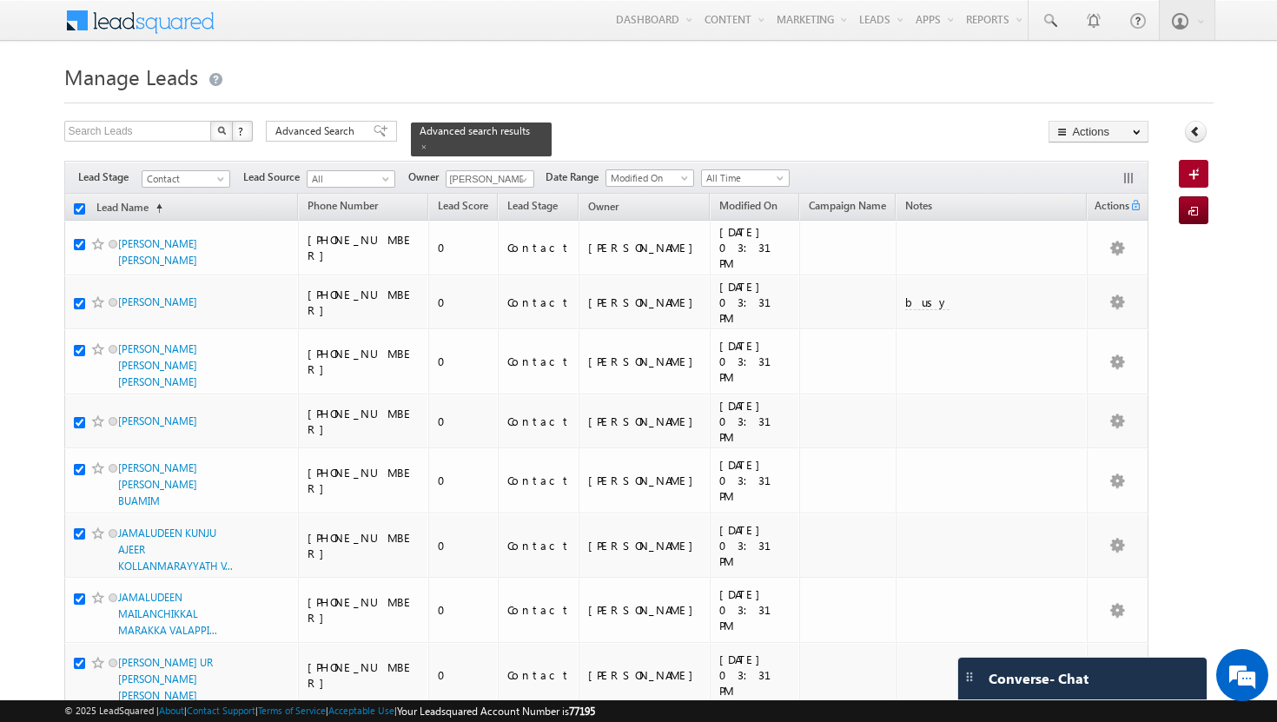
checkbox input "true"
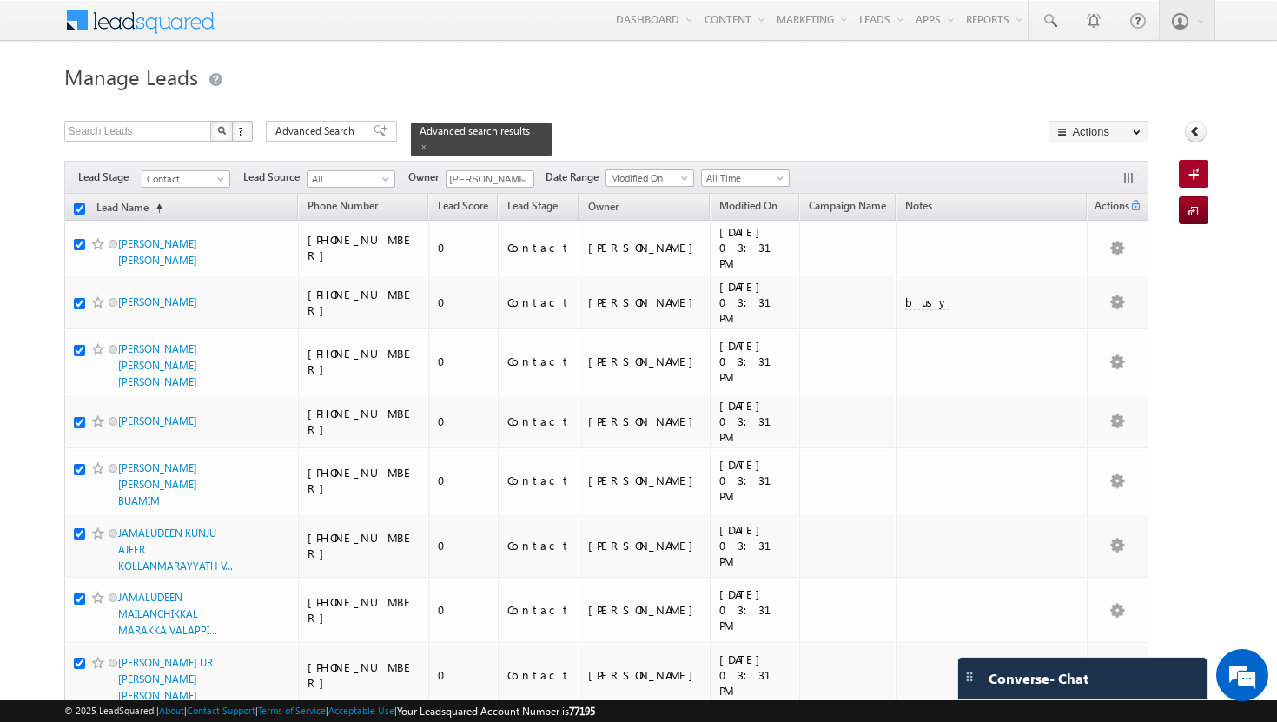
checkbox input "true"
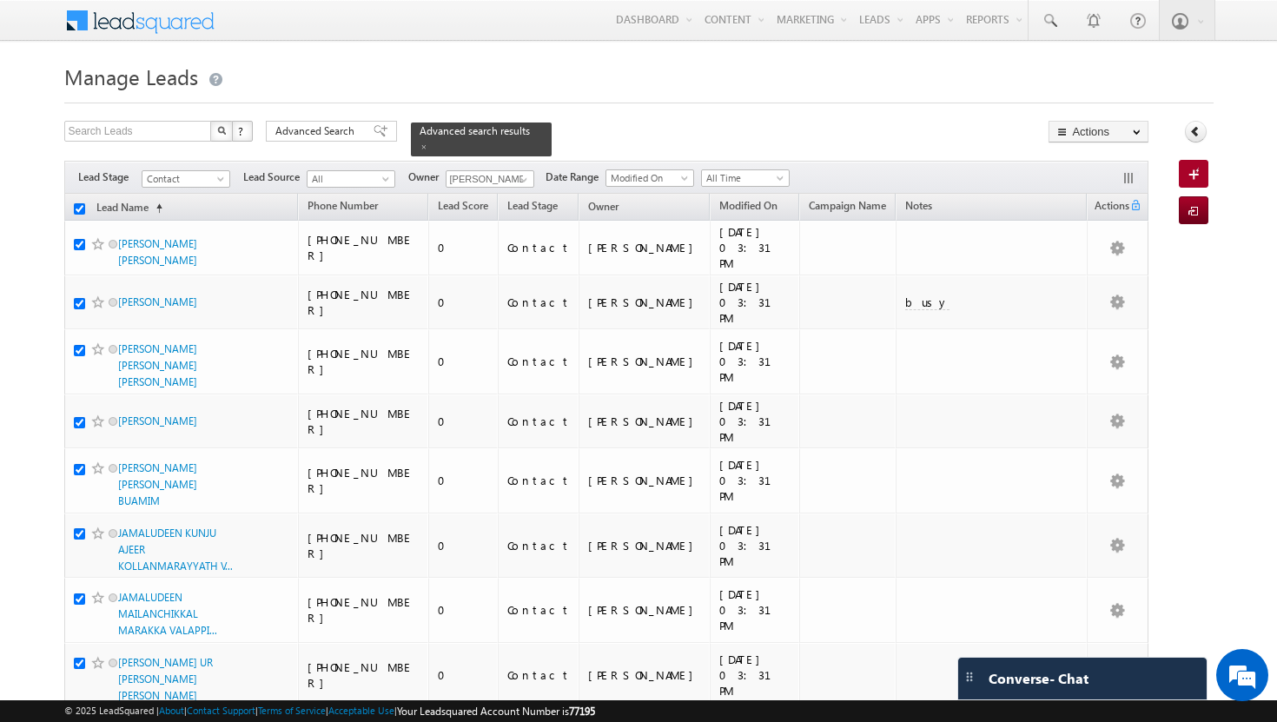
checkbox input "true"
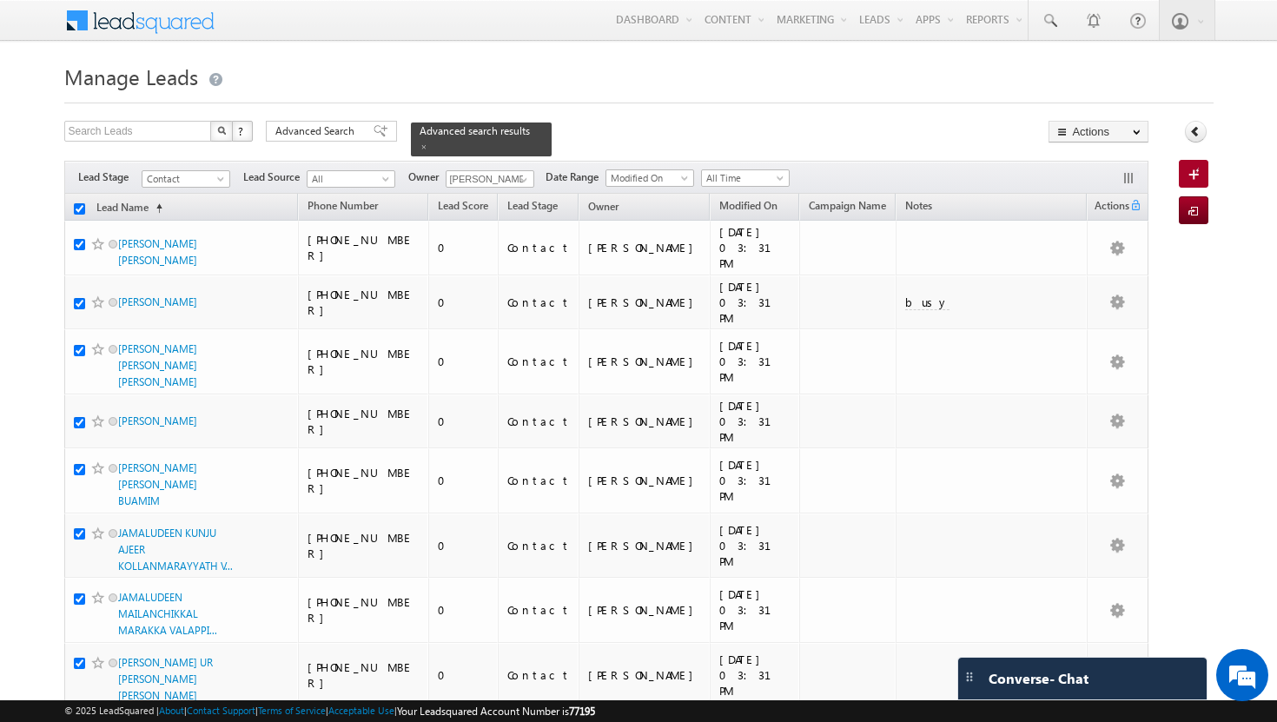
checkbox input "true"
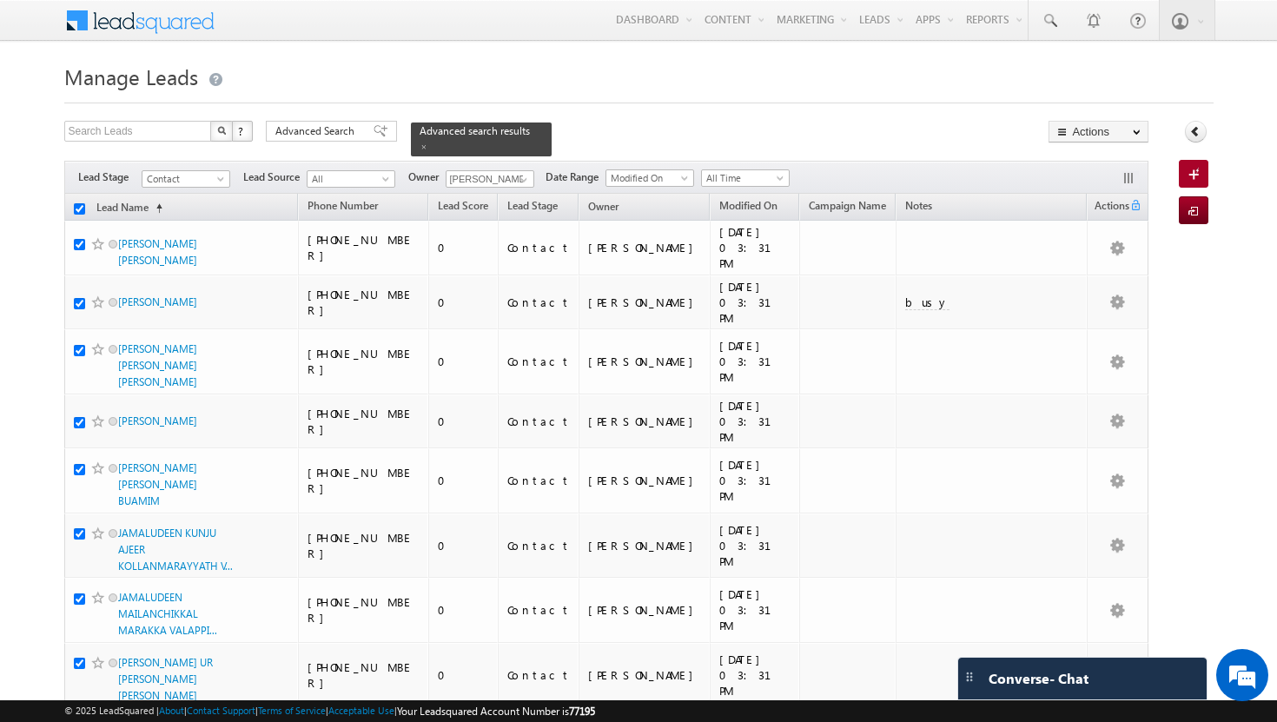
checkbox input "true"
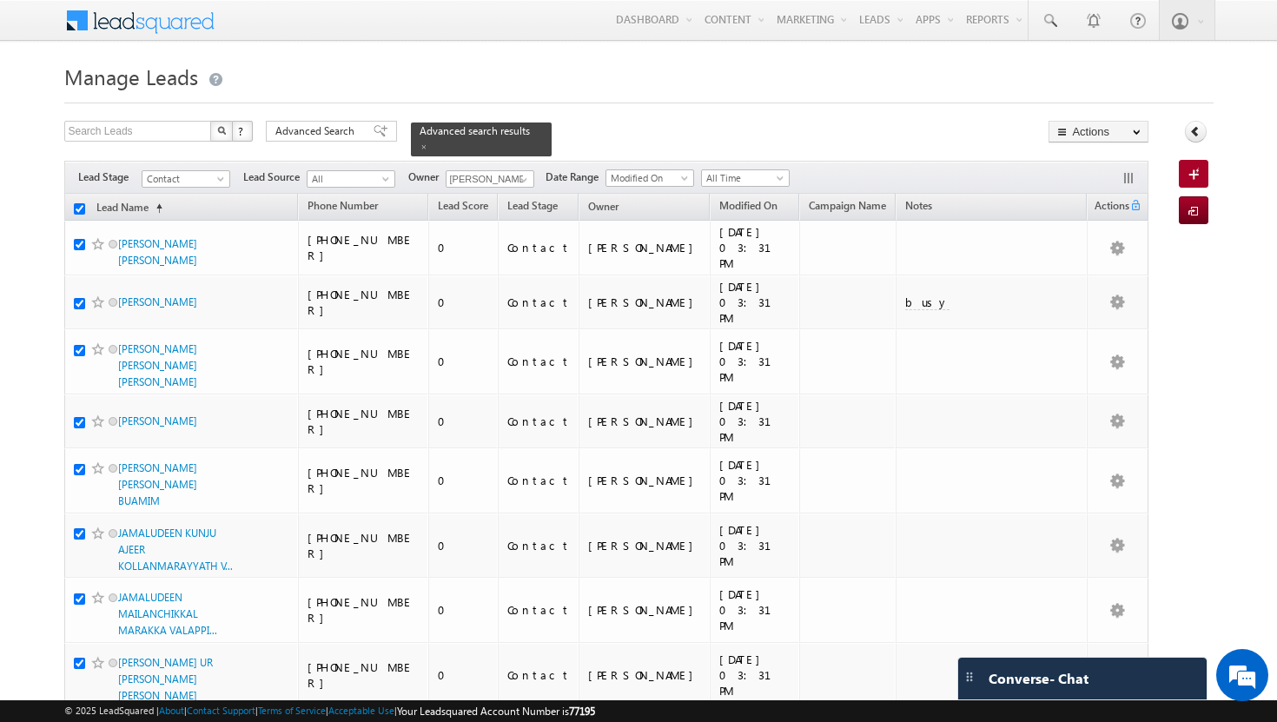
checkbox input "true"
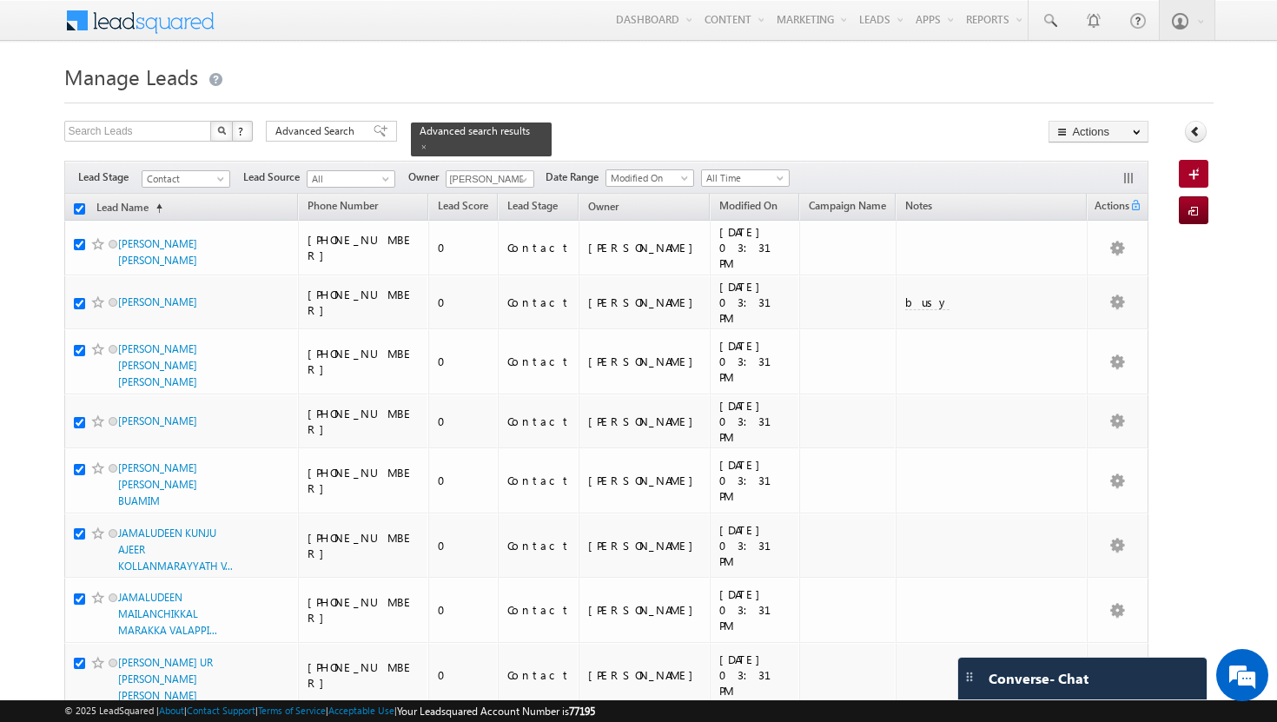
checkbox input "true"
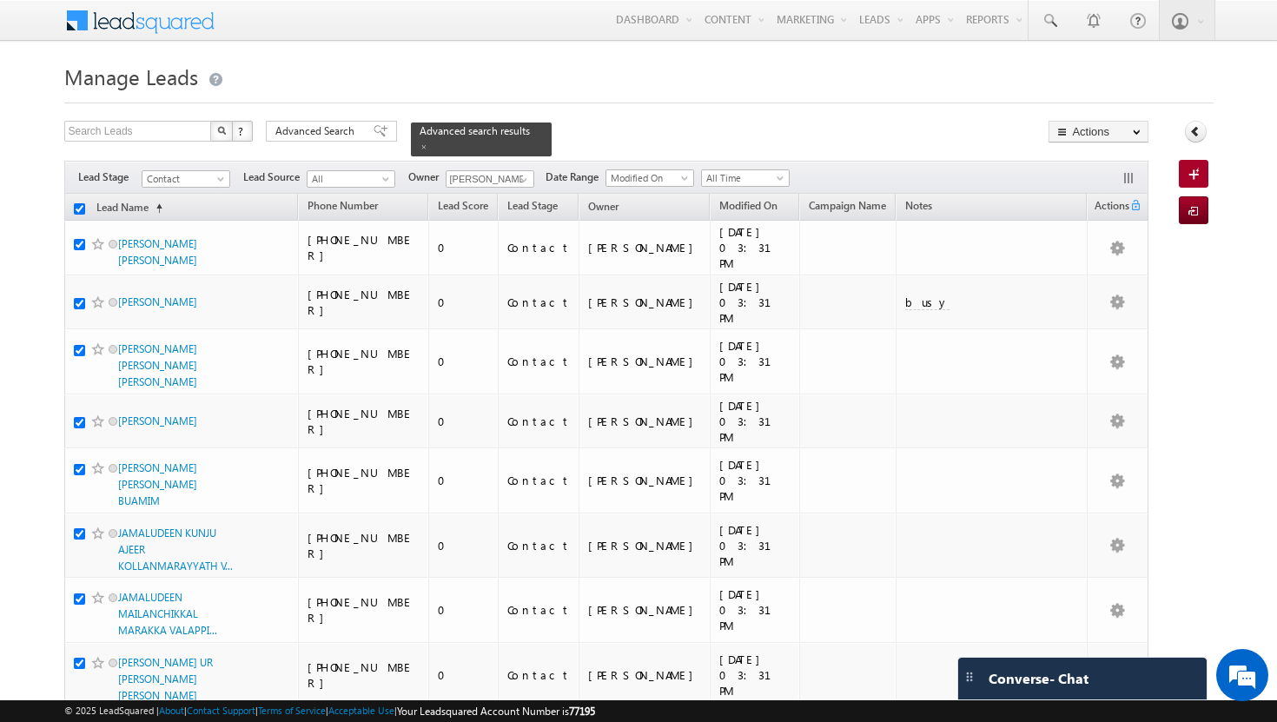
checkbox input "true"
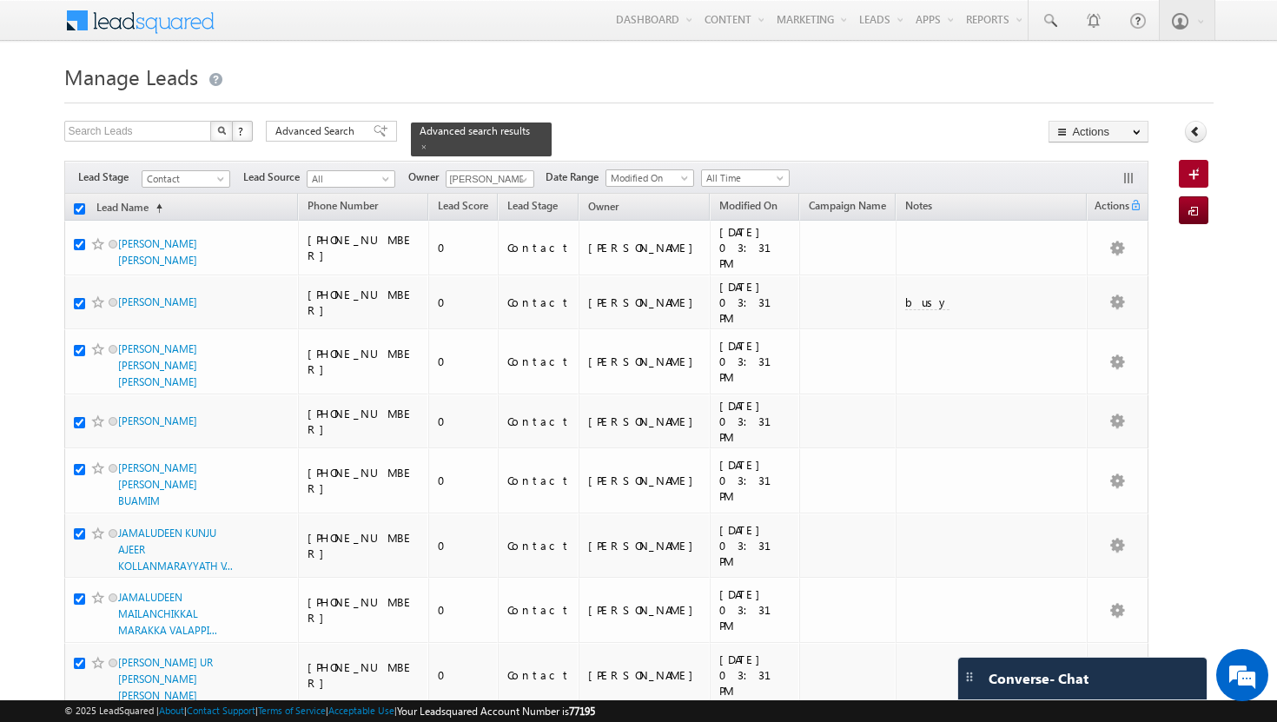
checkbox input "true"
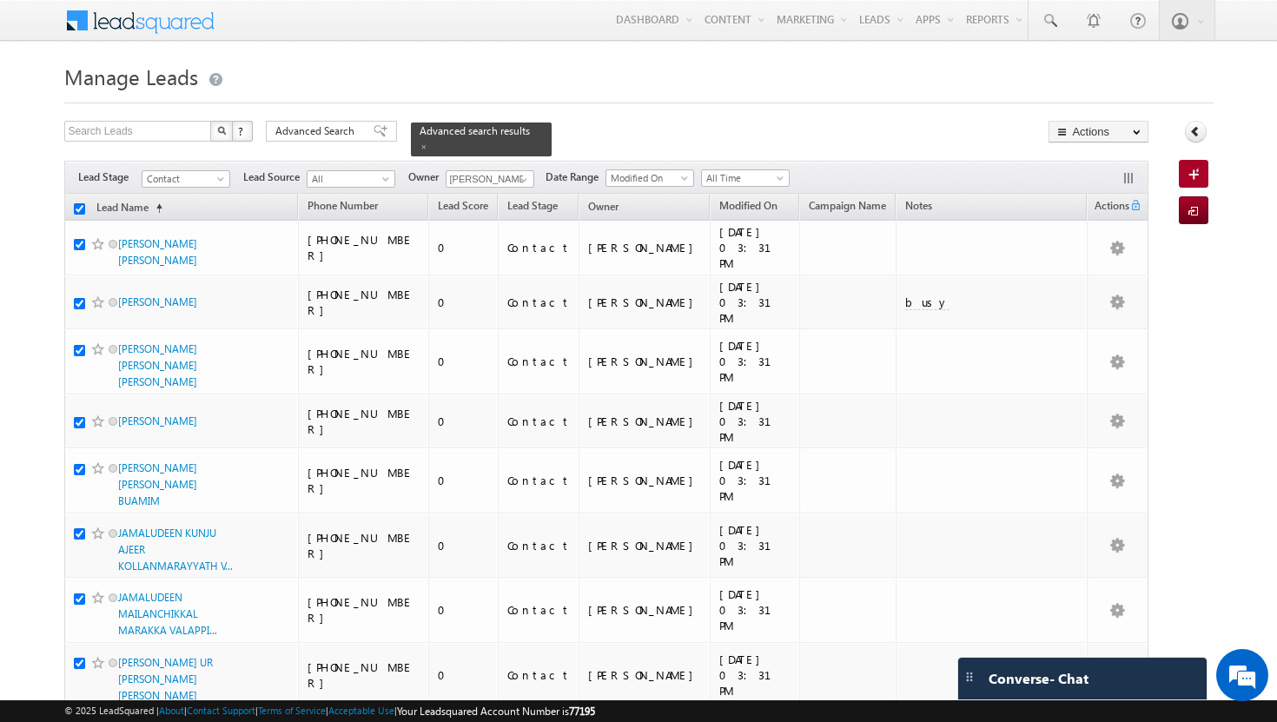
checkbox input "true"
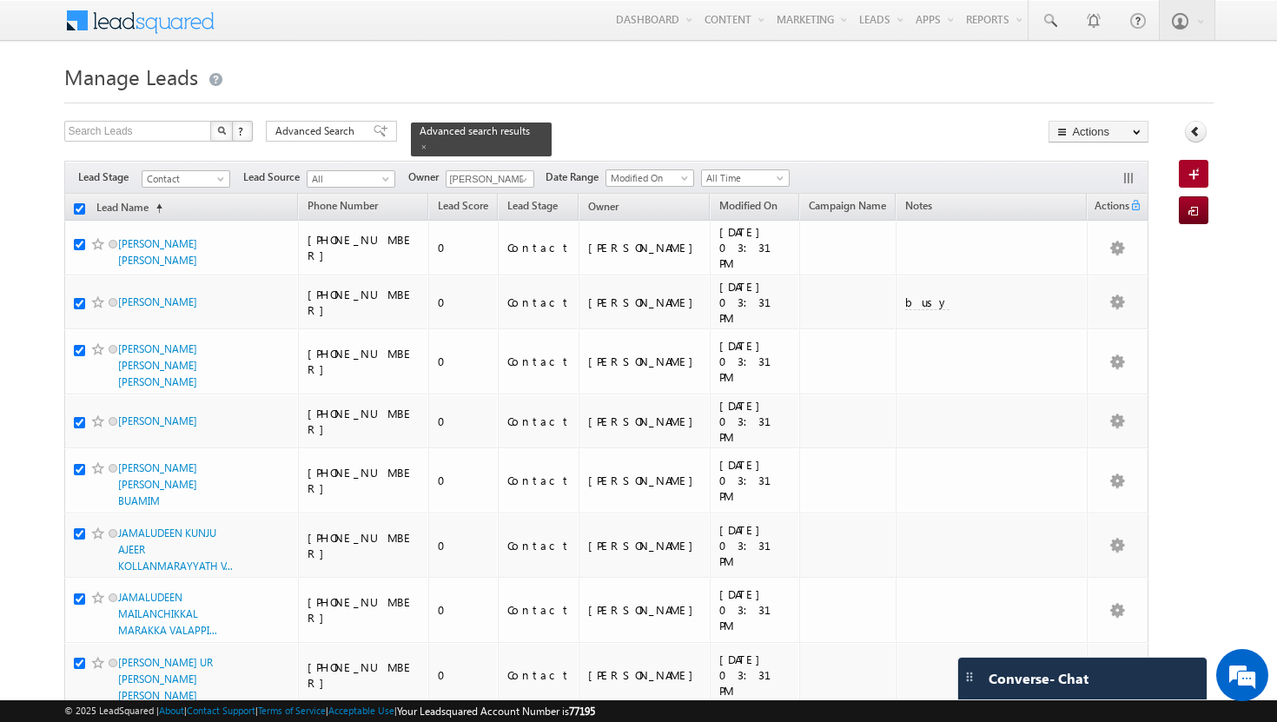
checkbox input "true"
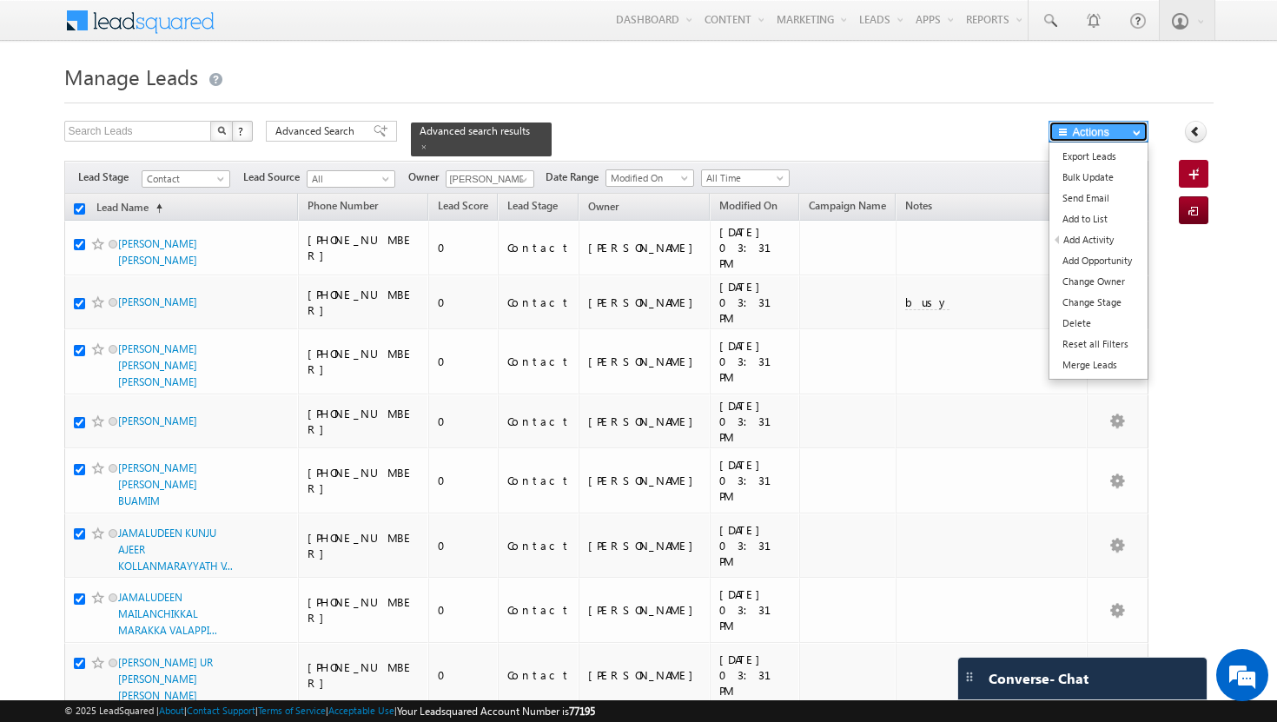
click at [1104, 140] on button "Actions" at bounding box center [1098, 132] width 100 height 22
click at [1096, 277] on link "Change Owner" at bounding box center [1098, 281] width 98 height 21
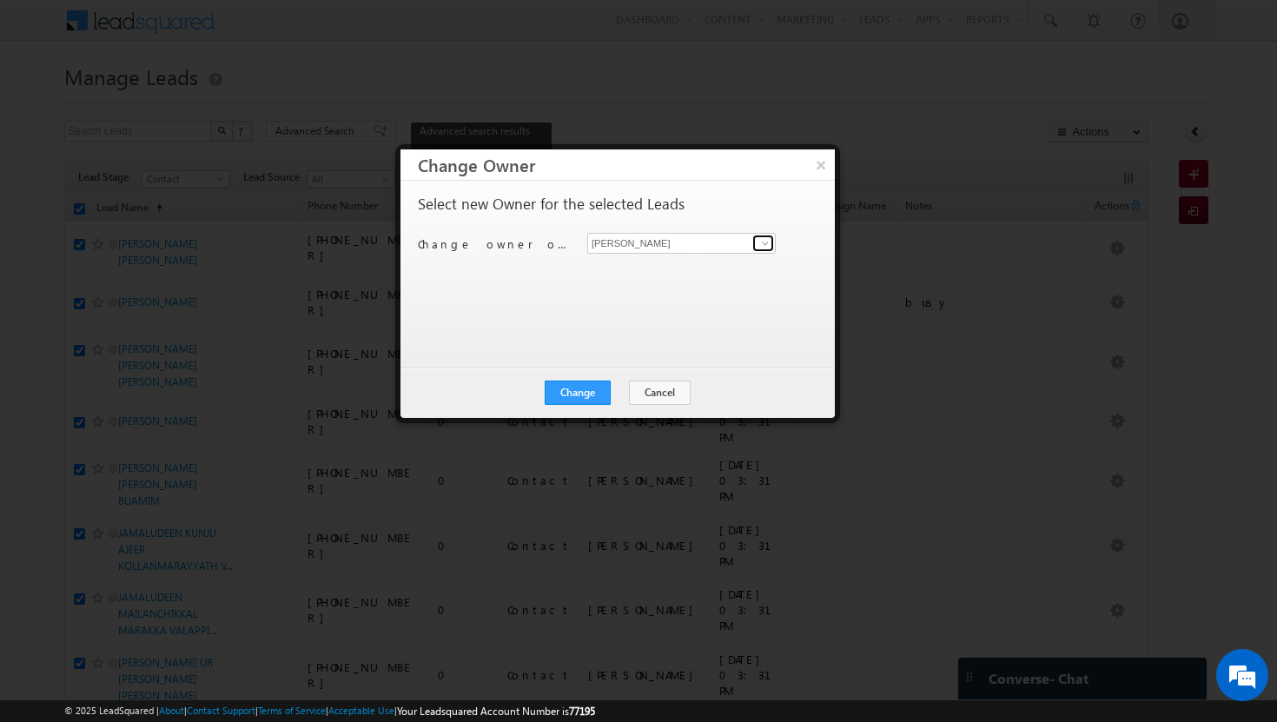
click at [768, 247] on span at bounding box center [765, 243] width 14 height 14
click at [748, 270] on span "[EMAIL_ADDRESS][PERSON_NAME][DOMAIN_NAME]" at bounding box center [672, 276] width 156 height 13
click at [578, 384] on button "Change" at bounding box center [577, 392] width 66 height 24
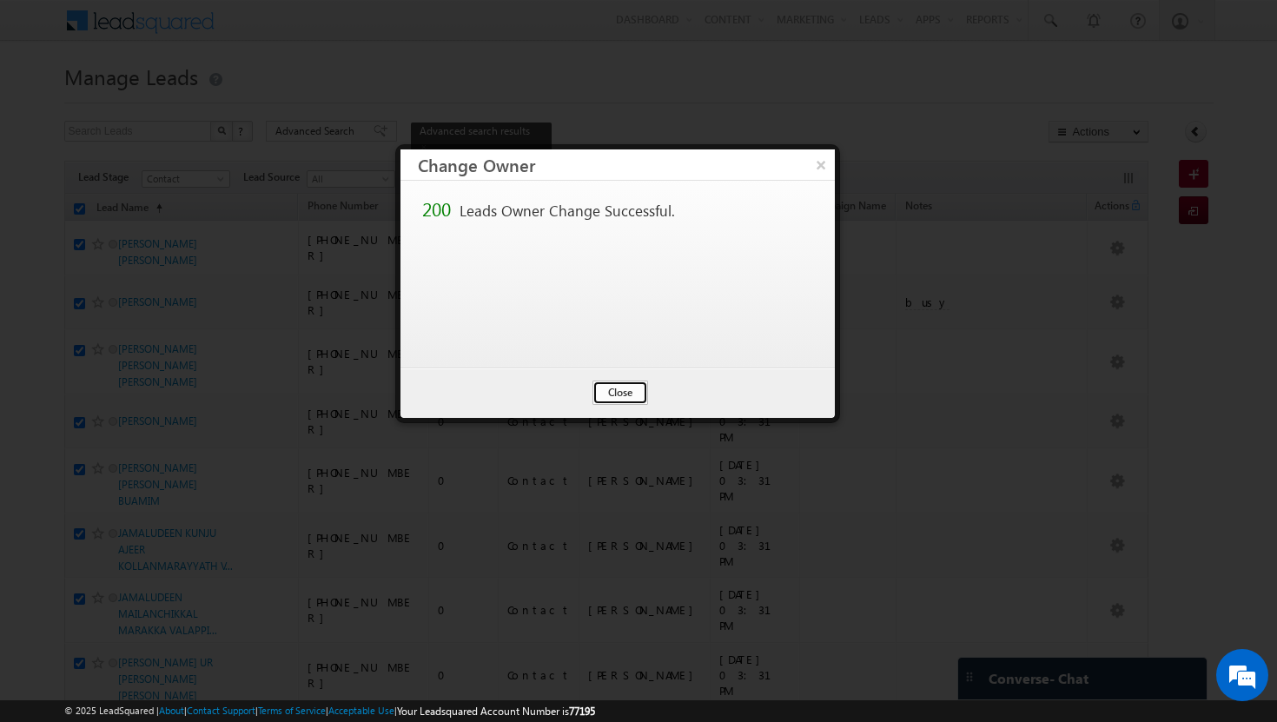
click at [617, 394] on button "Close" at bounding box center [620, 392] width 56 height 24
